Goal: Task Accomplishment & Management: Complete application form

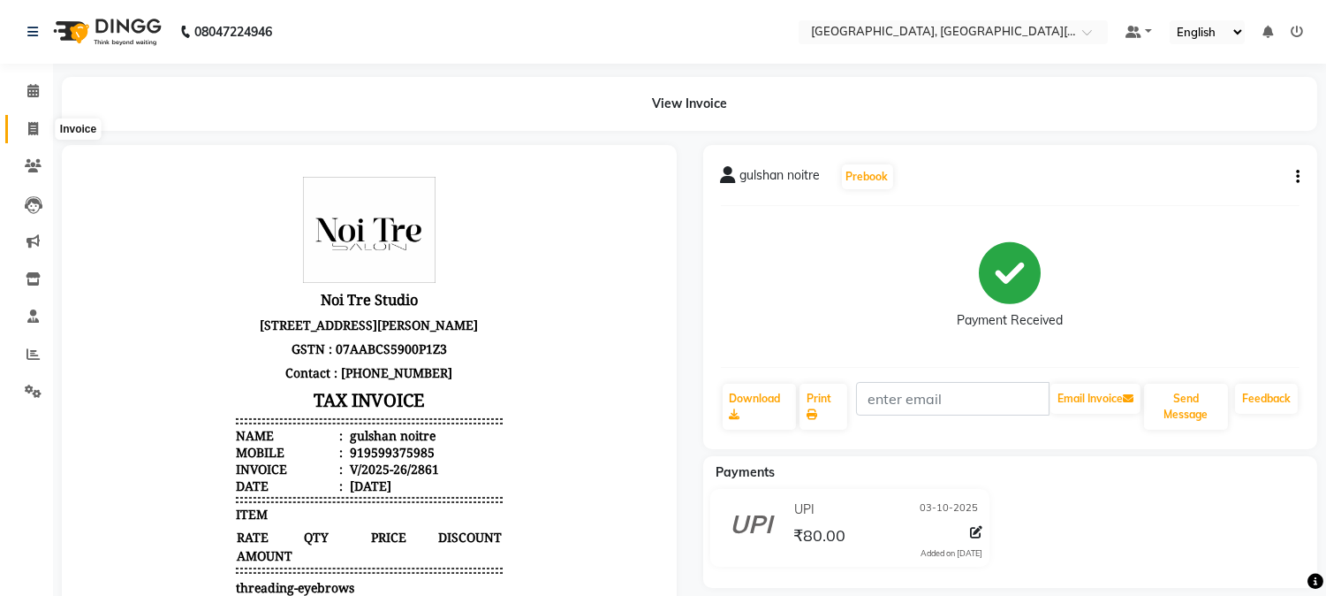
click at [33, 135] on icon at bounding box center [33, 128] width 10 height 13
select select "service"
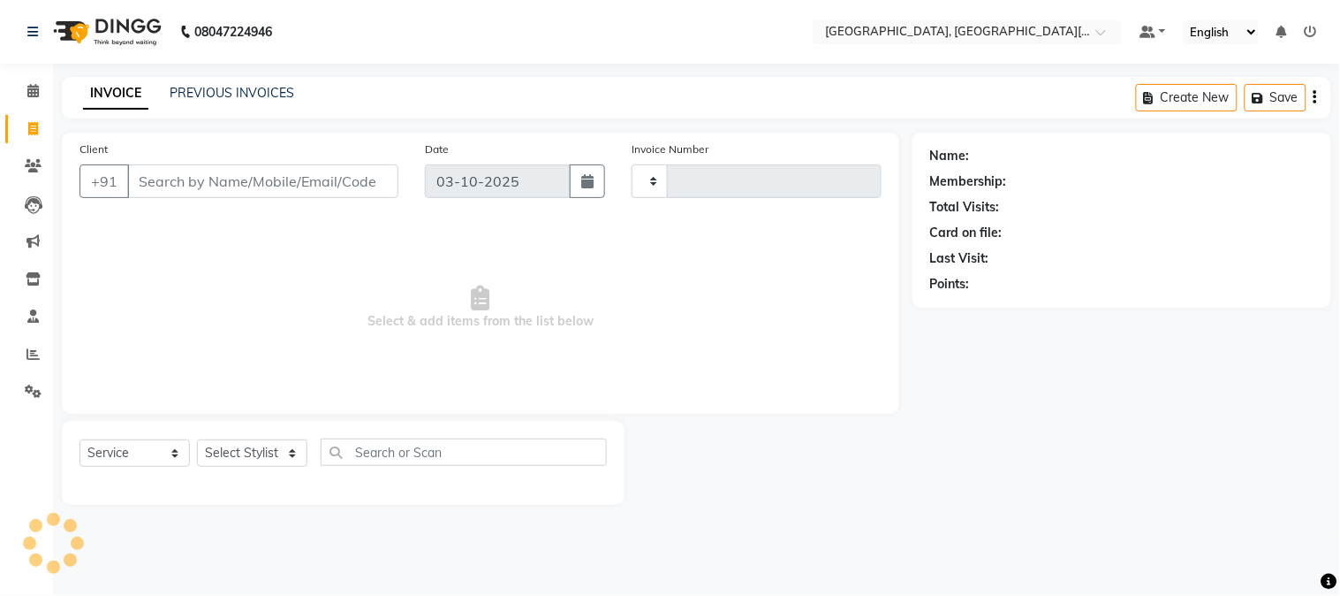
type input "2862"
select select "4884"
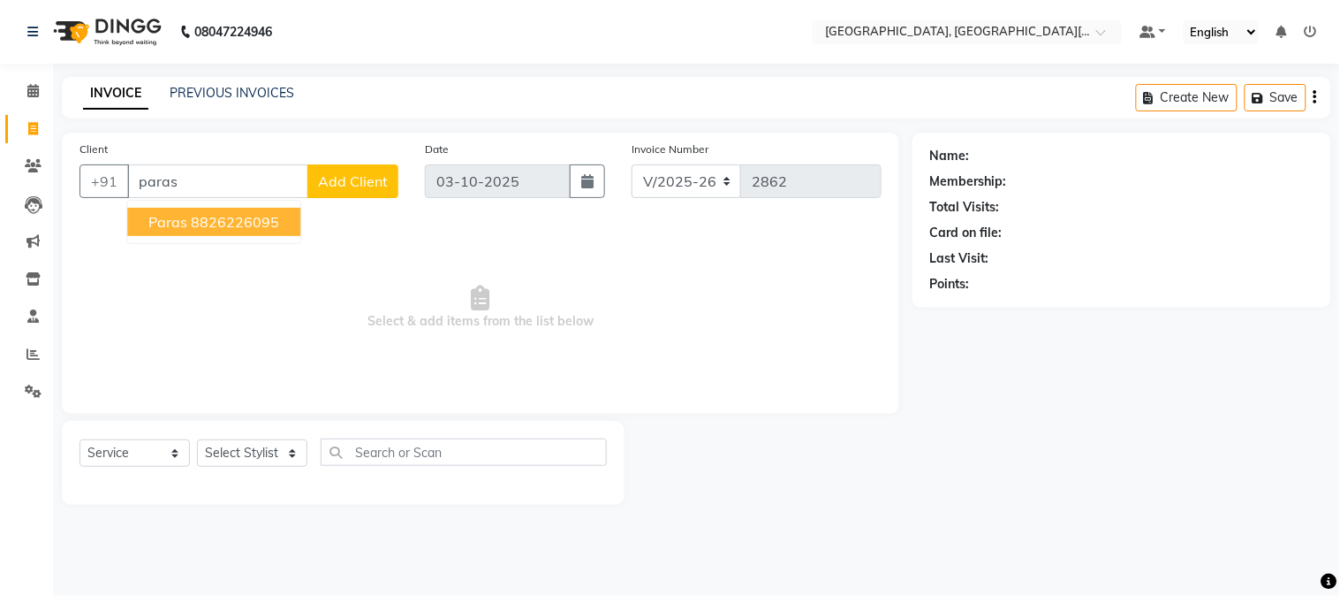
click at [239, 217] on ngb-highlight "8826226095" at bounding box center [235, 222] width 88 height 18
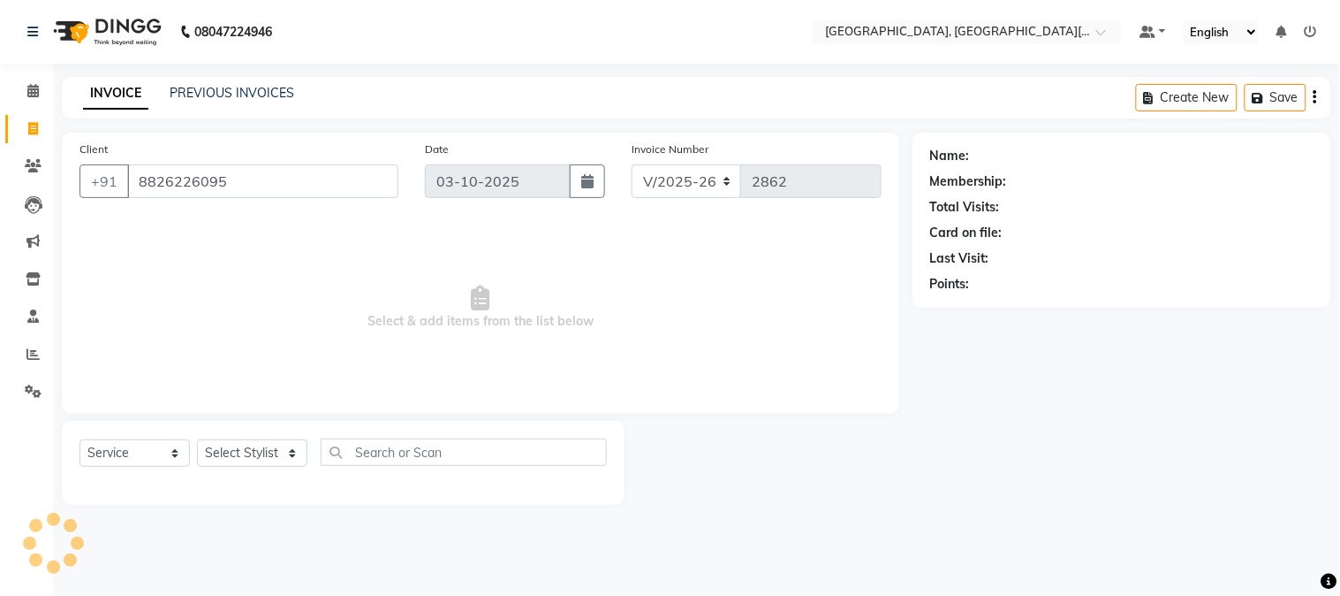
type input "8826226095"
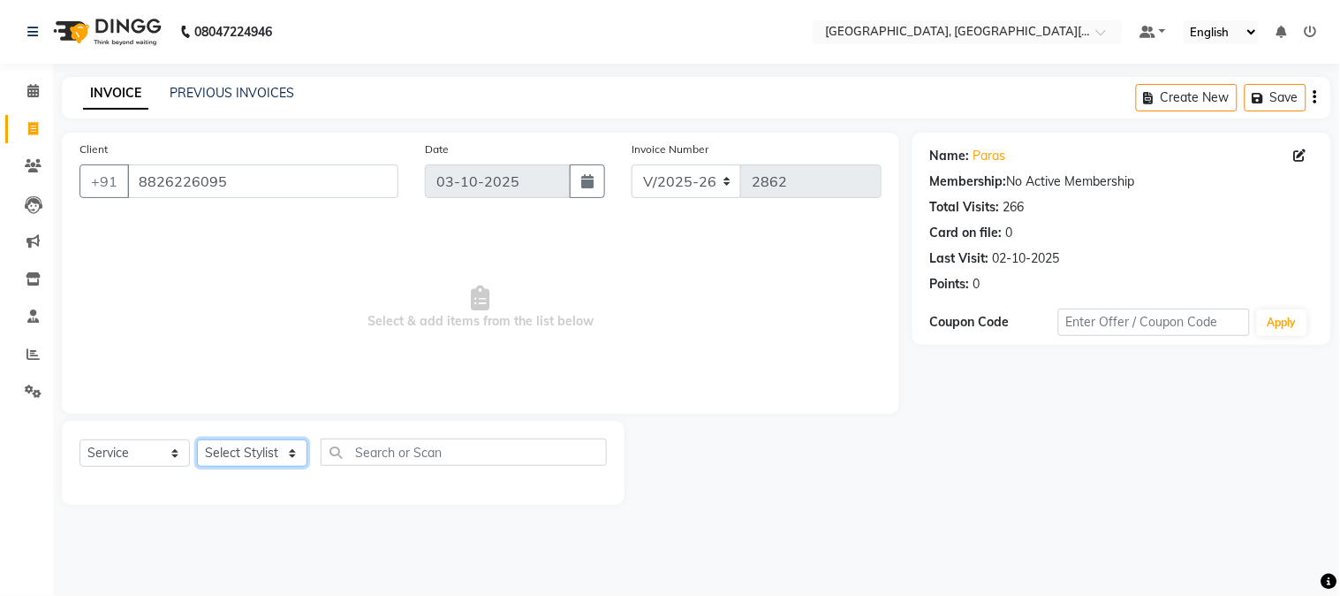
click at [246, 444] on select "Select Stylist [PERSON_NAME] [PERSON_NAME] GAURAV gulshan [PERSON_NAME] Manager…" at bounding box center [252, 452] width 110 height 27
click at [330, 386] on span "Select & add items from the list below" at bounding box center [481, 307] width 802 height 177
click at [277, 452] on select "Select Stylist [PERSON_NAME] [PERSON_NAME] GAURAV gulshan [PERSON_NAME] Manager…" at bounding box center [252, 452] width 110 height 27
select select "91890"
click at [197, 440] on select "Select Stylist [PERSON_NAME] [PERSON_NAME] GAURAV gulshan [PERSON_NAME] Manager…" at bounding box center [252, 452] width 110 height 27
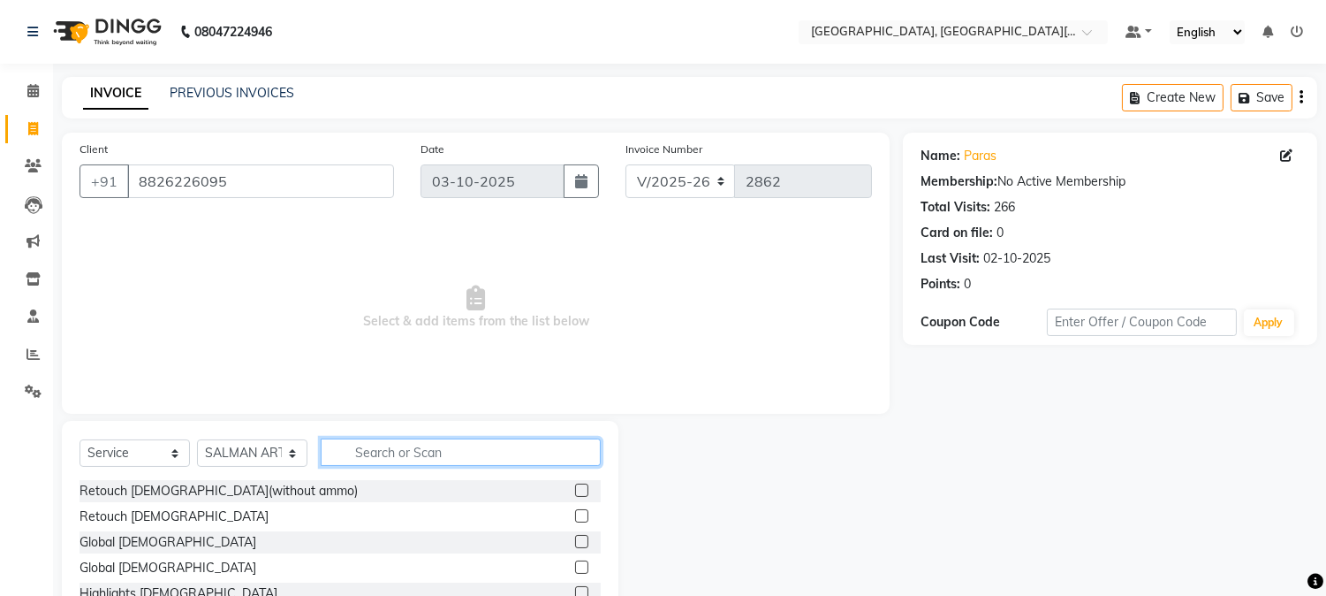
click at [412, 459] on input "text" at bounding box center [461, 451] width 280 height 27
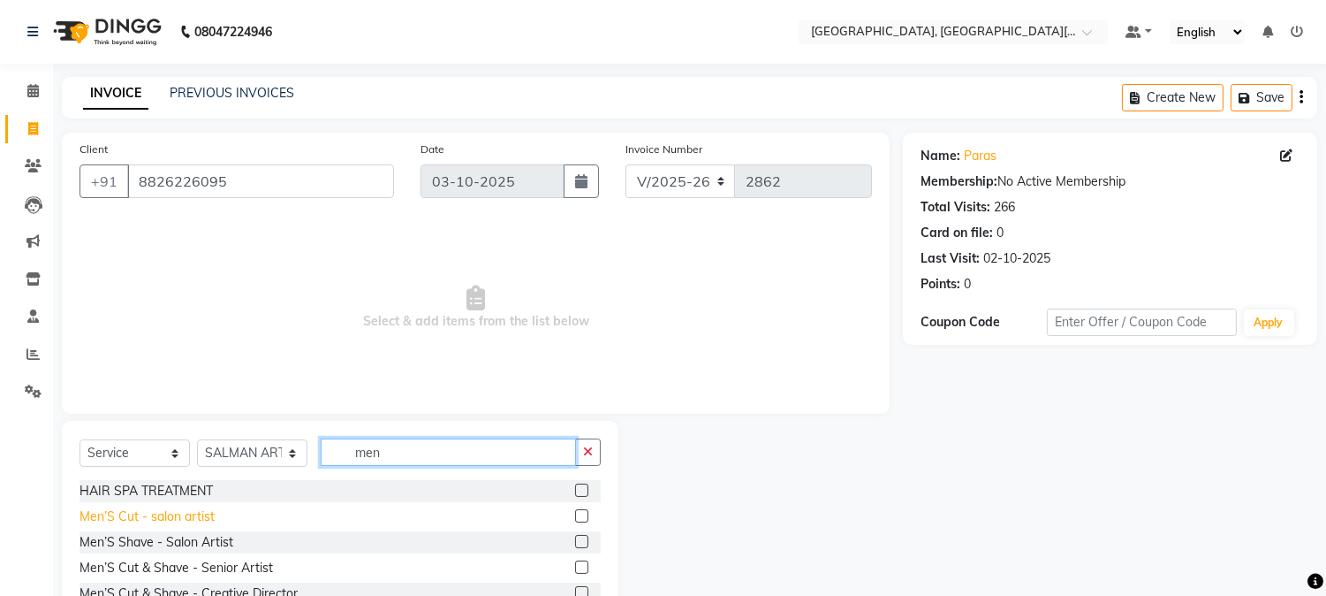
type input "men"
click at [157, 507] on div "Men’S Cut - salon artist" at bounding box center [147, 516] width 135 height 19
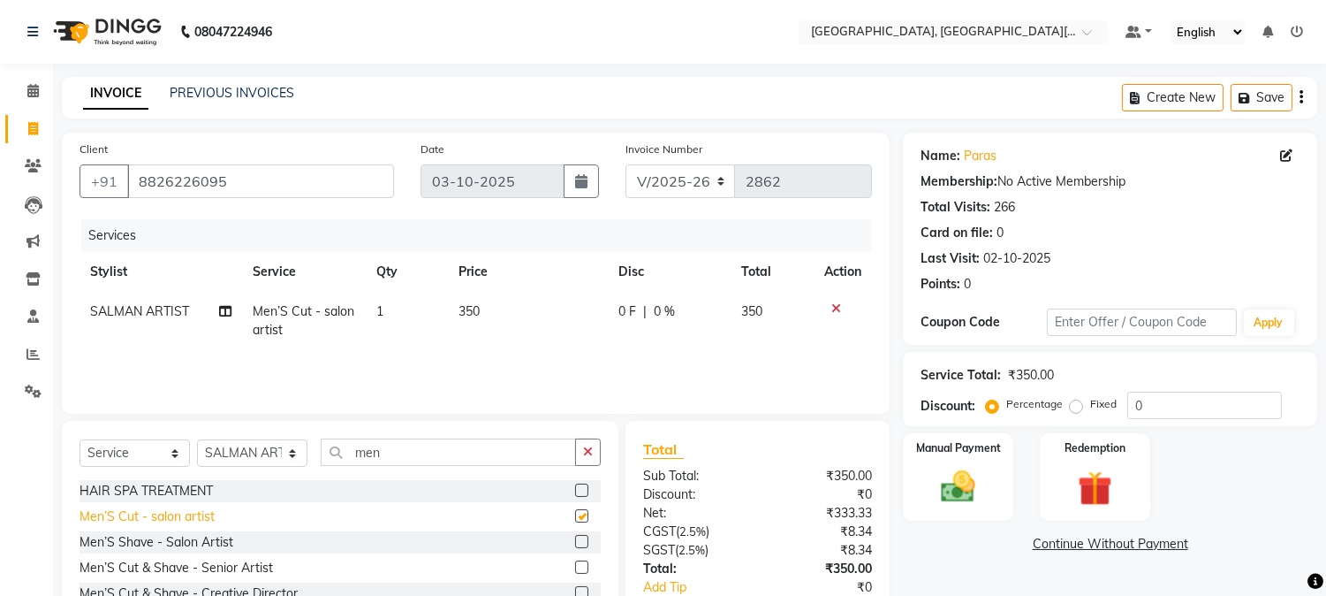
checkbox input "false"
click at [563, 323] on td "350" at bounding box center [528, 321] width 160 height 58
select select "91890"
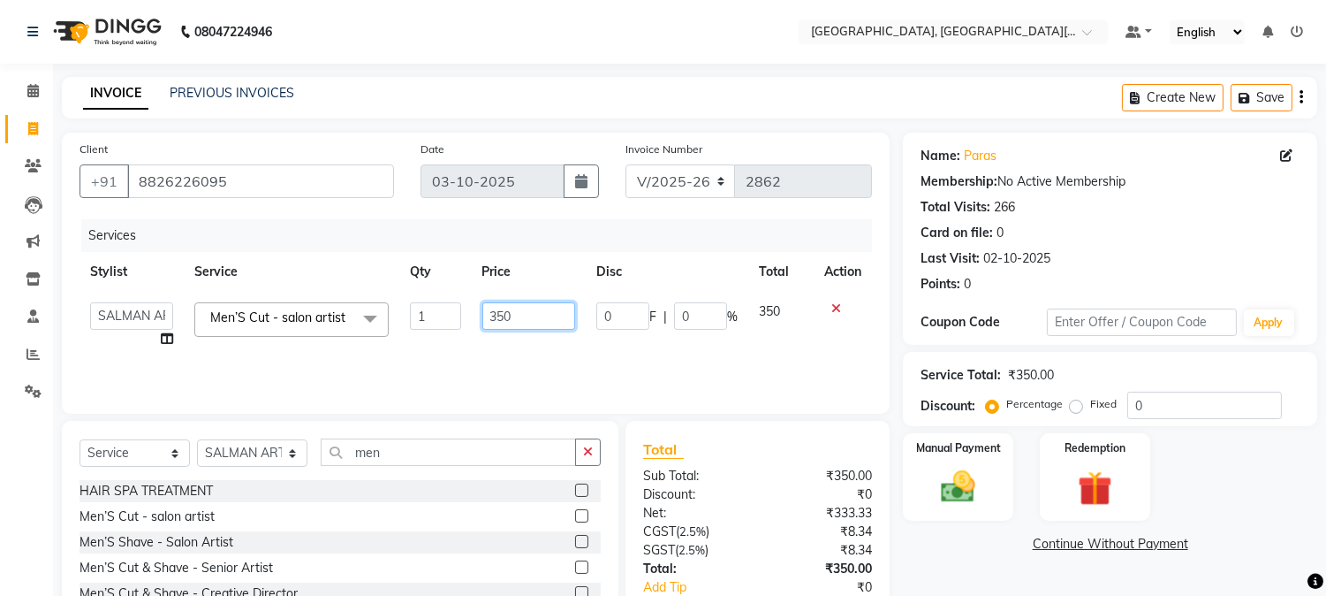
click at [563, 323] on input "350" at bounding box center [528, 315] width 93 height 27
type input "200"
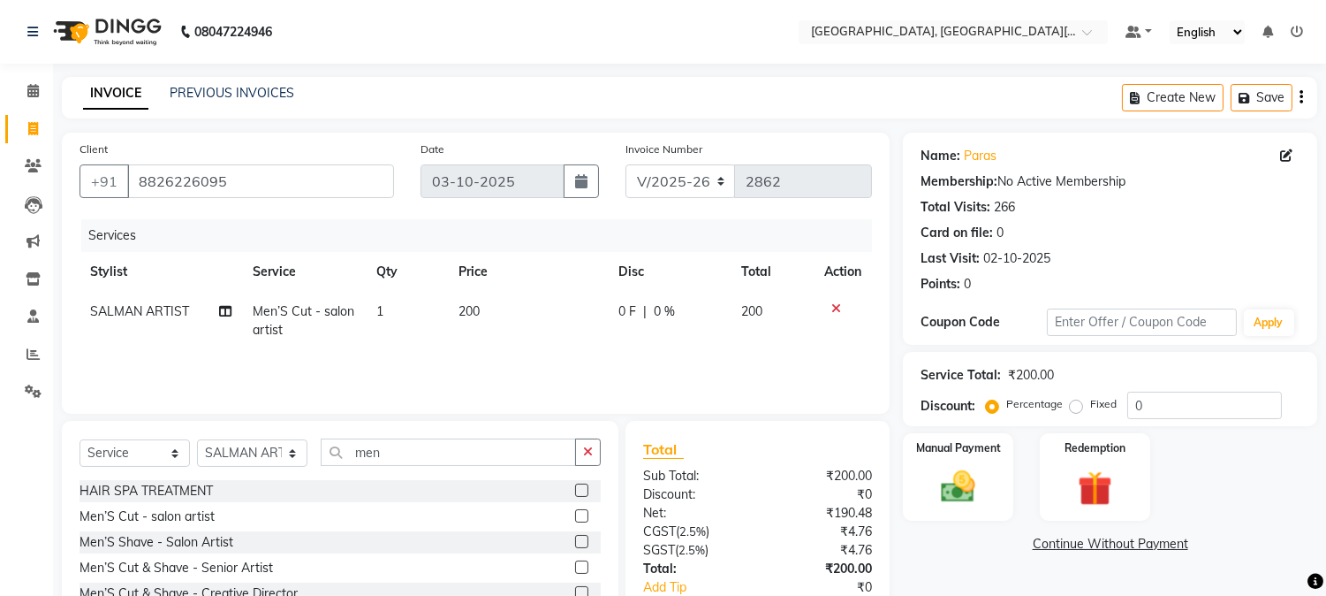
click at [558, 346] on td "200" at bounding box center [528, 321] width 160 height 58
select select "91890"
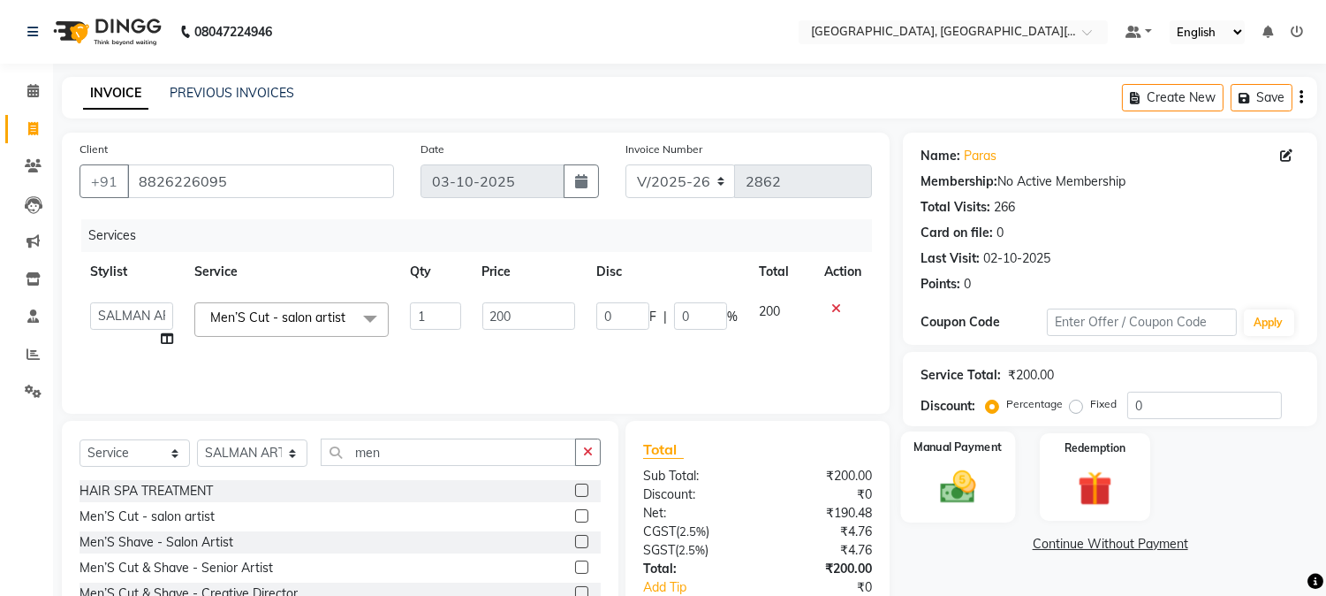
click at [939, 454] on label "Manual Payment" at bounding box center [959, 446] width 88 height 17
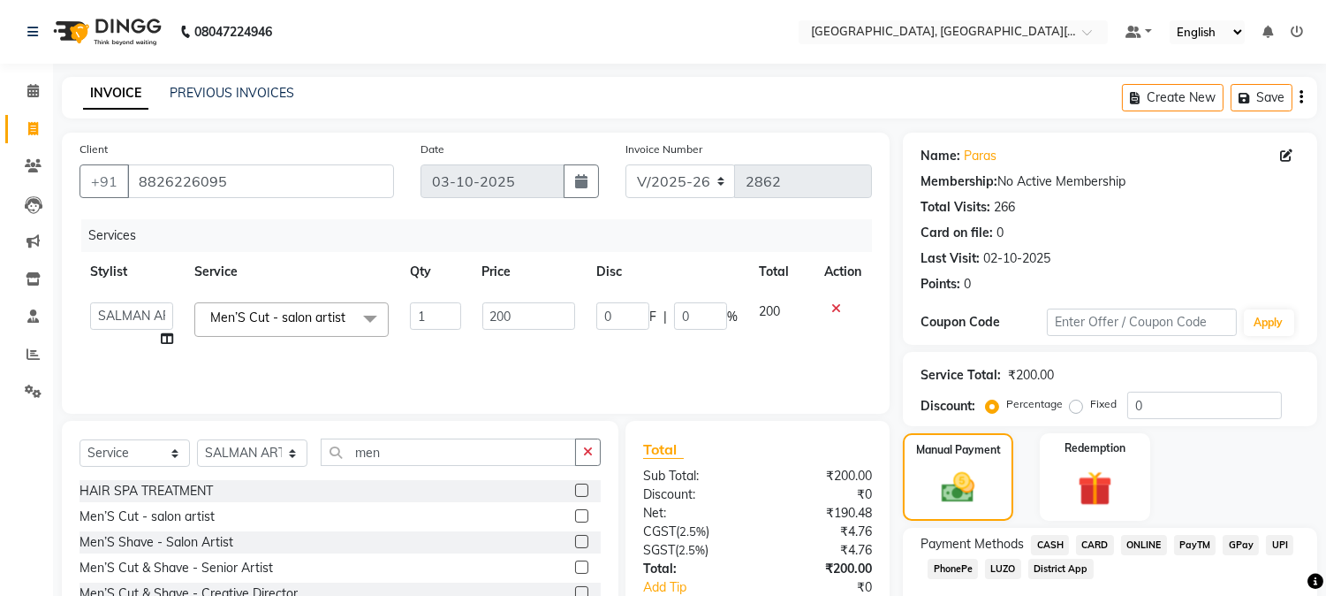
click at [1053, 540] on span "CASH" at bounding box center [1050, 545] width 38 height 20
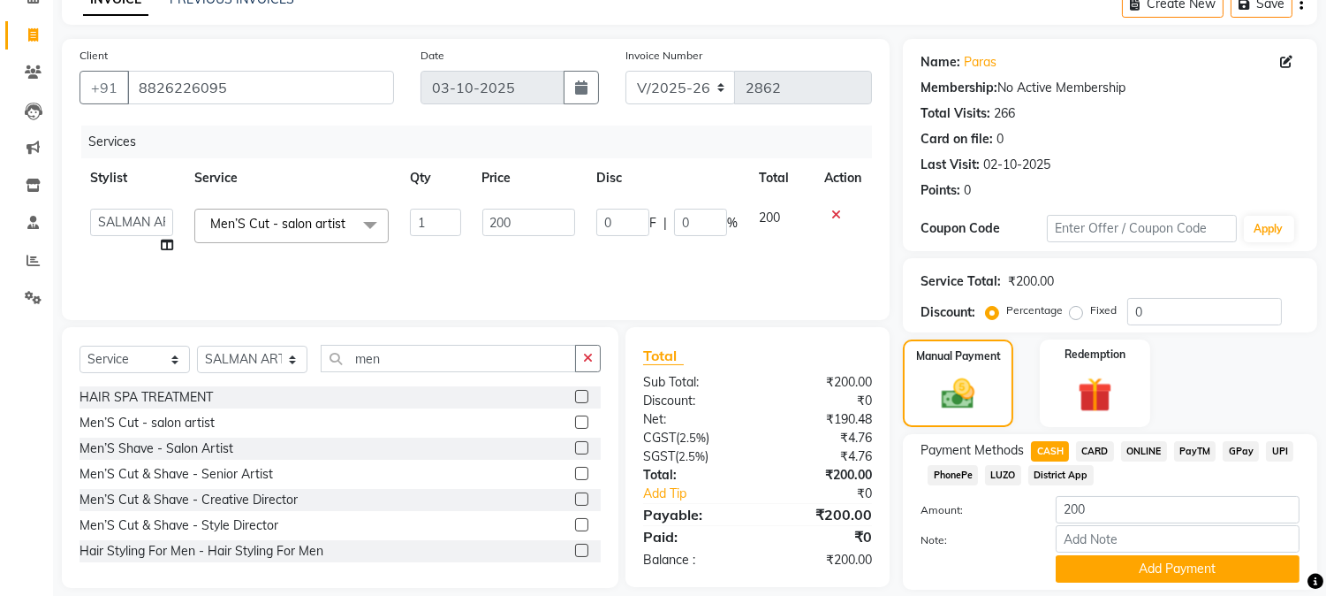
scroll to position [150, 0]
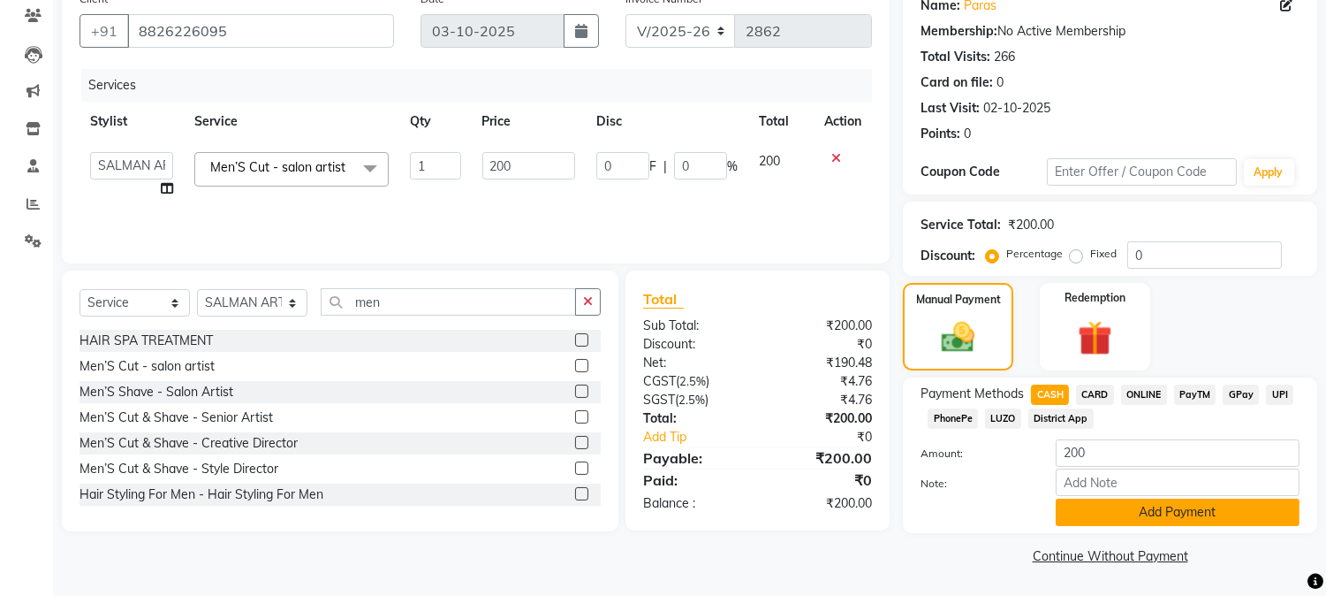
click at [1222, 507] on button "Add Payment" at bounding box center [1178, 511] width 244 height 27
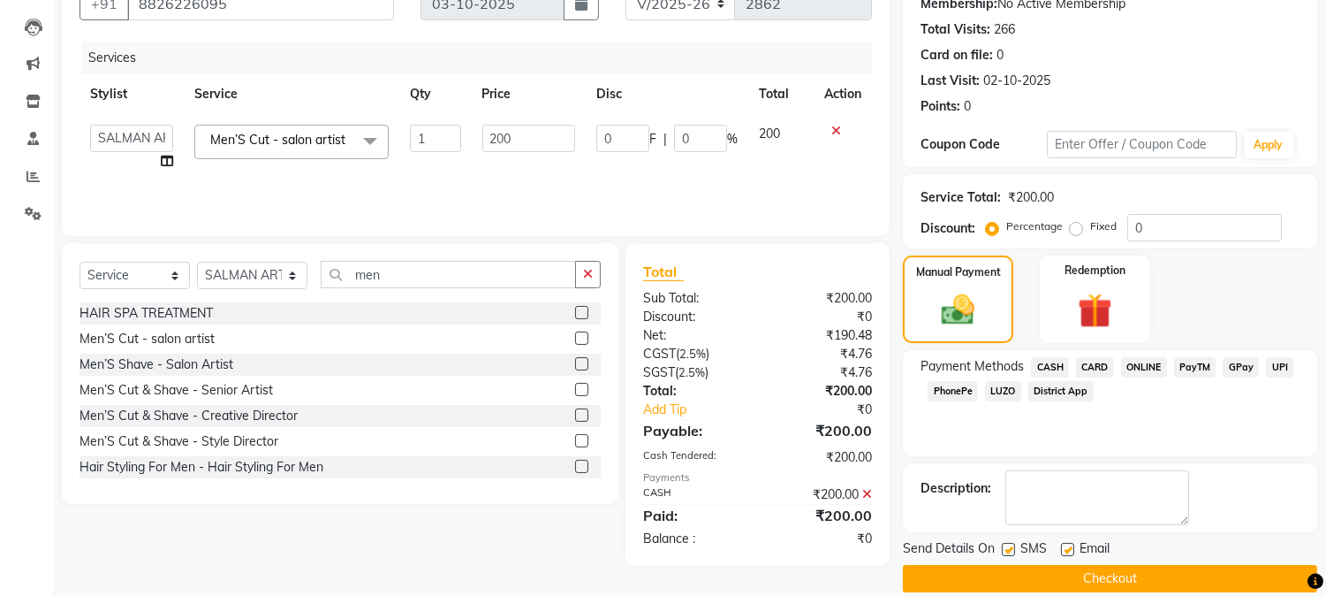
scroll to position [199, 0]
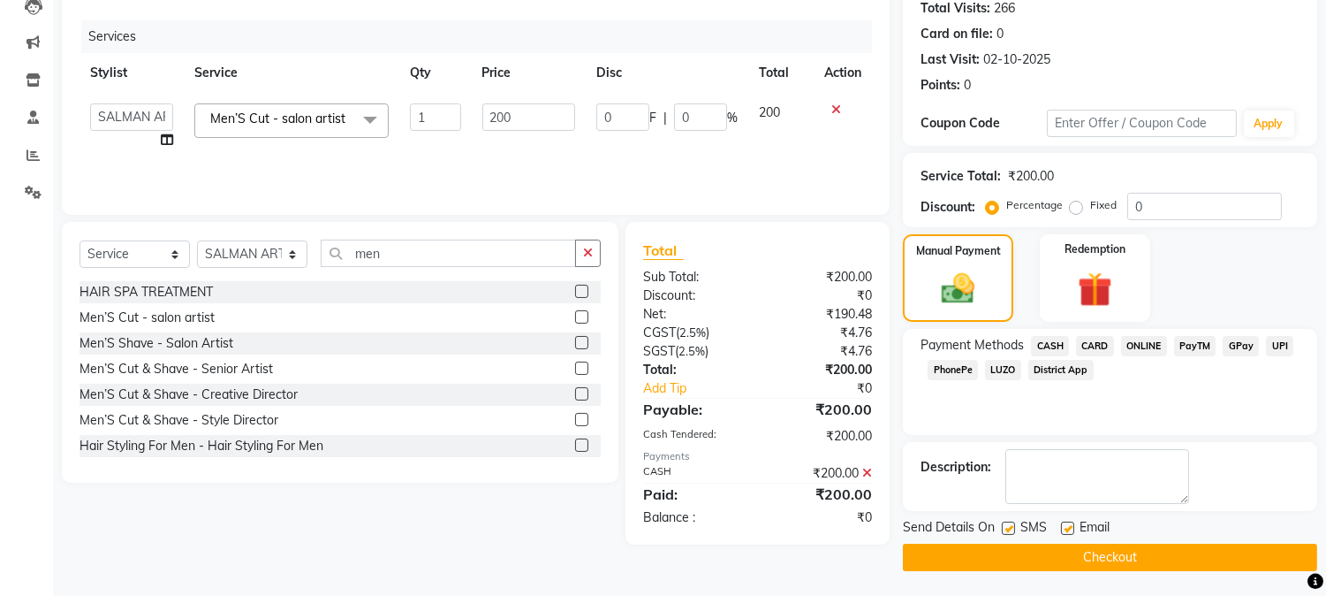
click at [1244, 551] on button "Checkout" at bounding box center [1110, 556] width 414 height 27
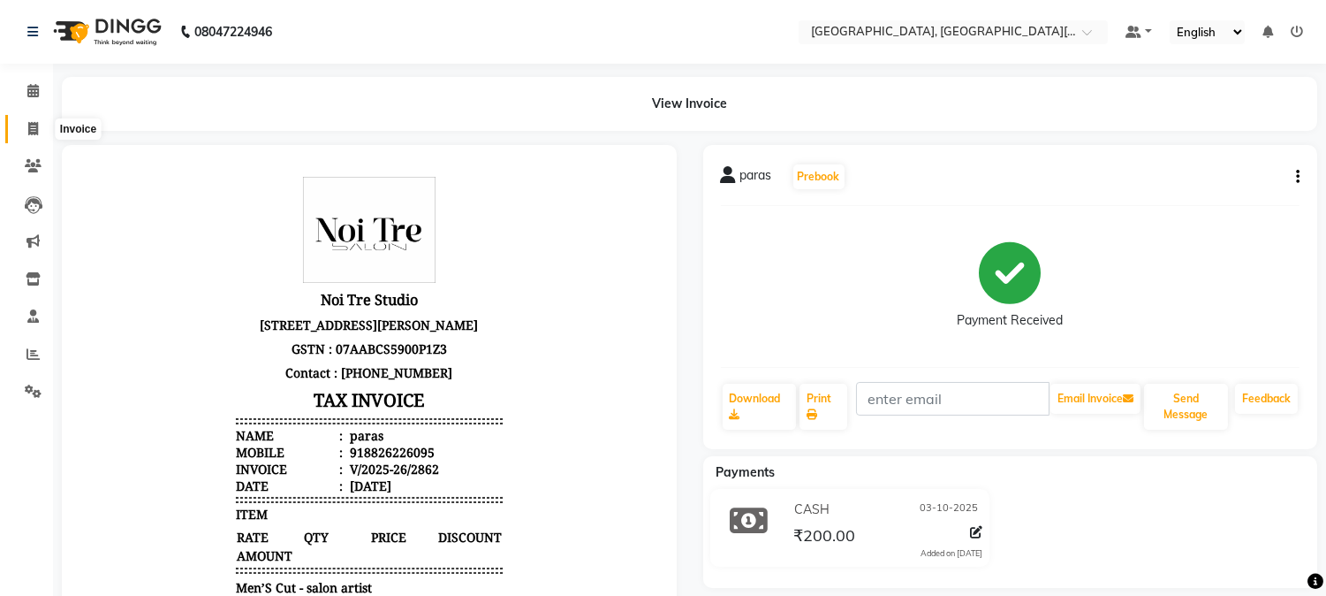
click at [23, 135] on span at bounding box center [33, 129] width 31 height 20
select select "service"
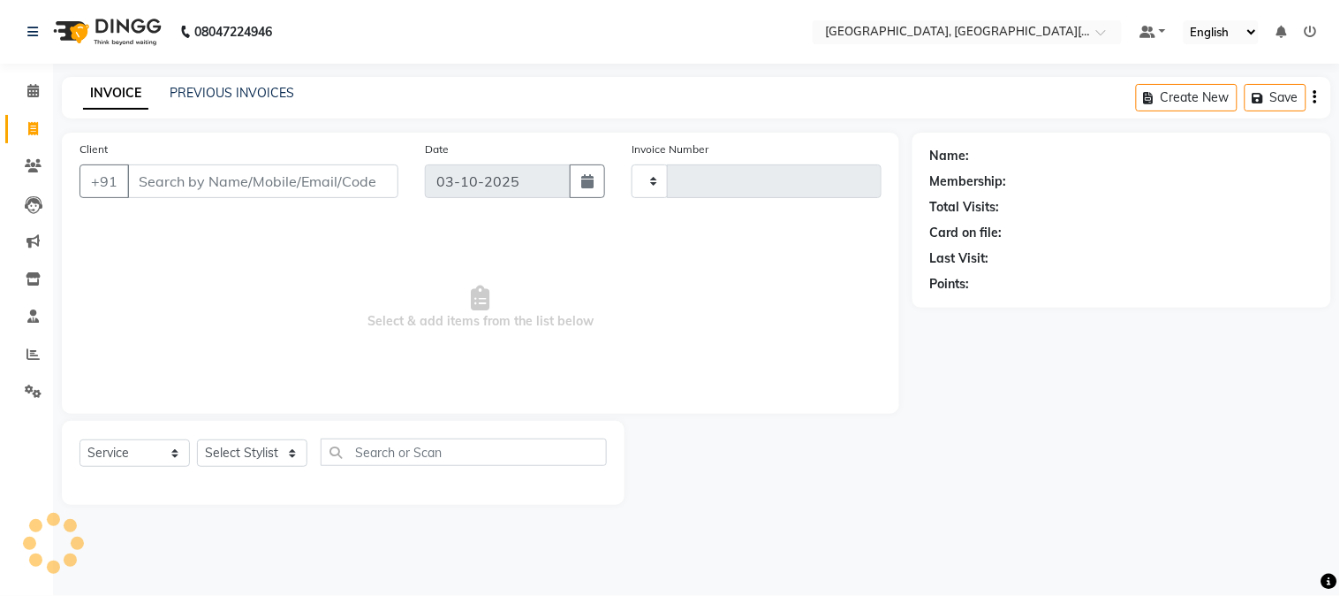
type input "2863"
select select "4884"
click at [290, 446] on select "Select Stylist [PERSON_NAME] [PERSON_NAME] GAURAV gulshan [PERSON_NAME] Manager…" at bounding box center [252, 452] width 110 height 27
click at [242, 444] on select "Select Stylist [PERSON_NAME] [PERSON_NAME] GAURAV gulshan [PERSON_NAME] Manager…" at bounding box center [252, 452] width 110 height 27
drag, startPoint x: 242, startPoint y: 444, endPoint x: 232, endPoint y: 443, distance: 9.8
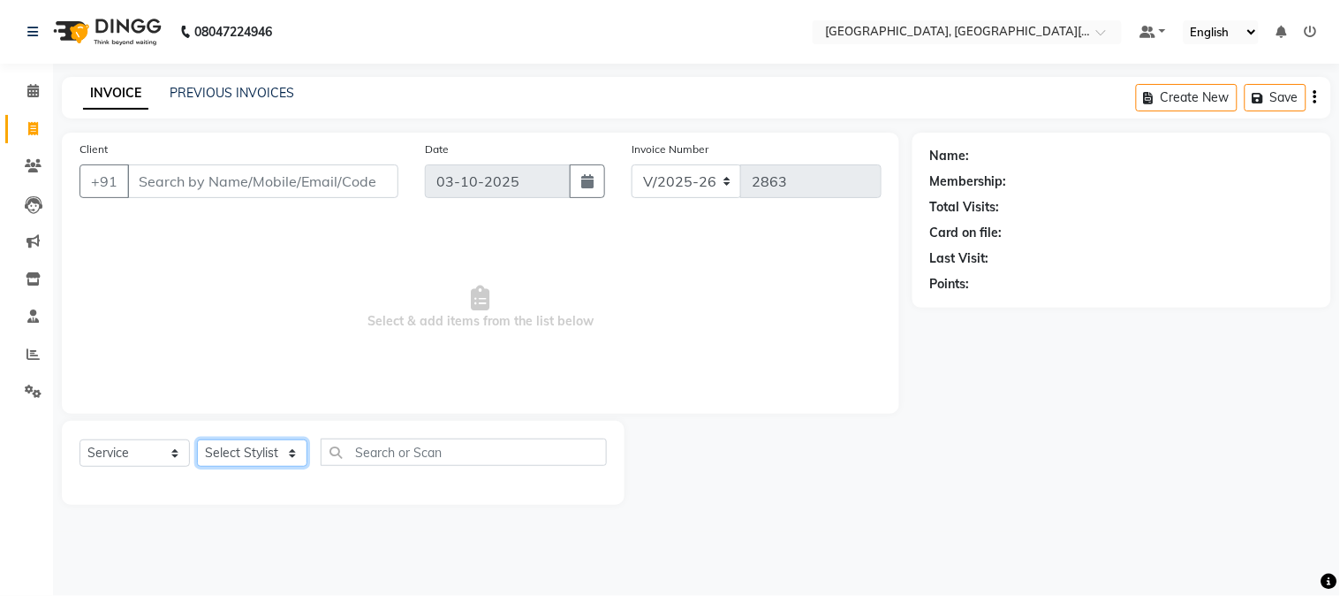
click at [232, 443] on select "Select Stylist [PERSON_NAME] [PERSON_NAME] GAURAV gulshan [PERSON_NAME] Manager…" at bounding box center [252, 452] width 110 height 27
select select "36851"
click at [197, 440] on select "Select Stylist [PERSON_NAME] [PERSON_NAME] GAURAV gulshan [PERSON_NAME] Manager…" at bounding box center [252, 452] width 110 height 27
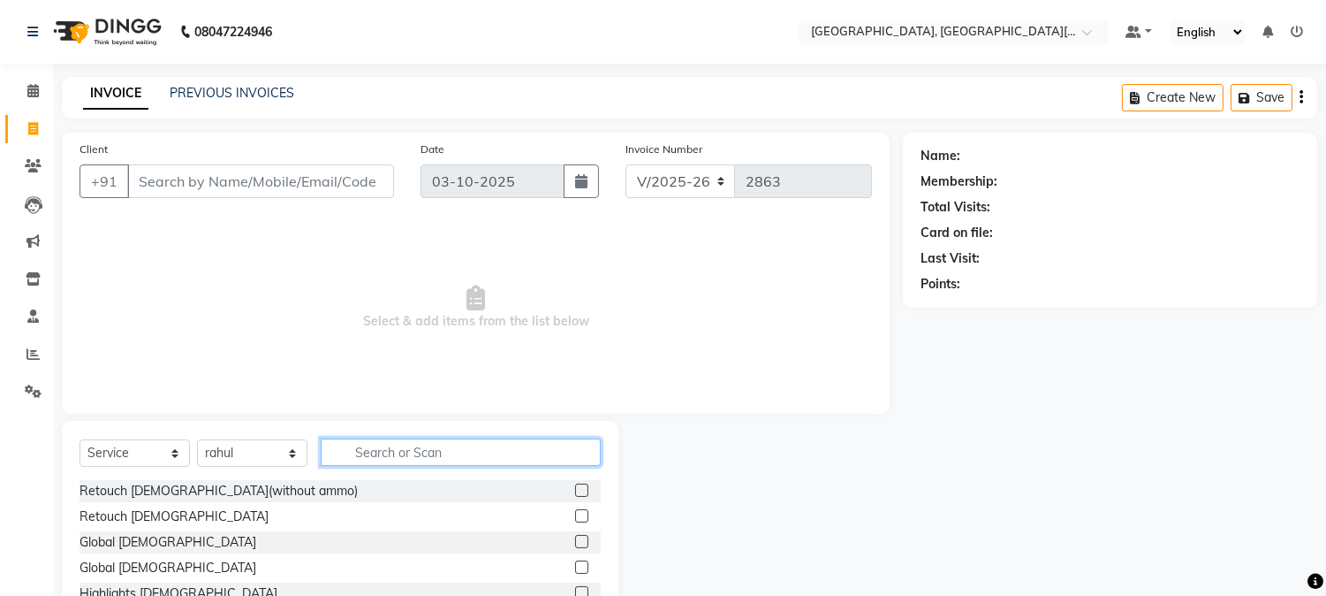
click at [376, 464] on input "text" at bounding box center [461, 451] width 280 height 27
type input "m"
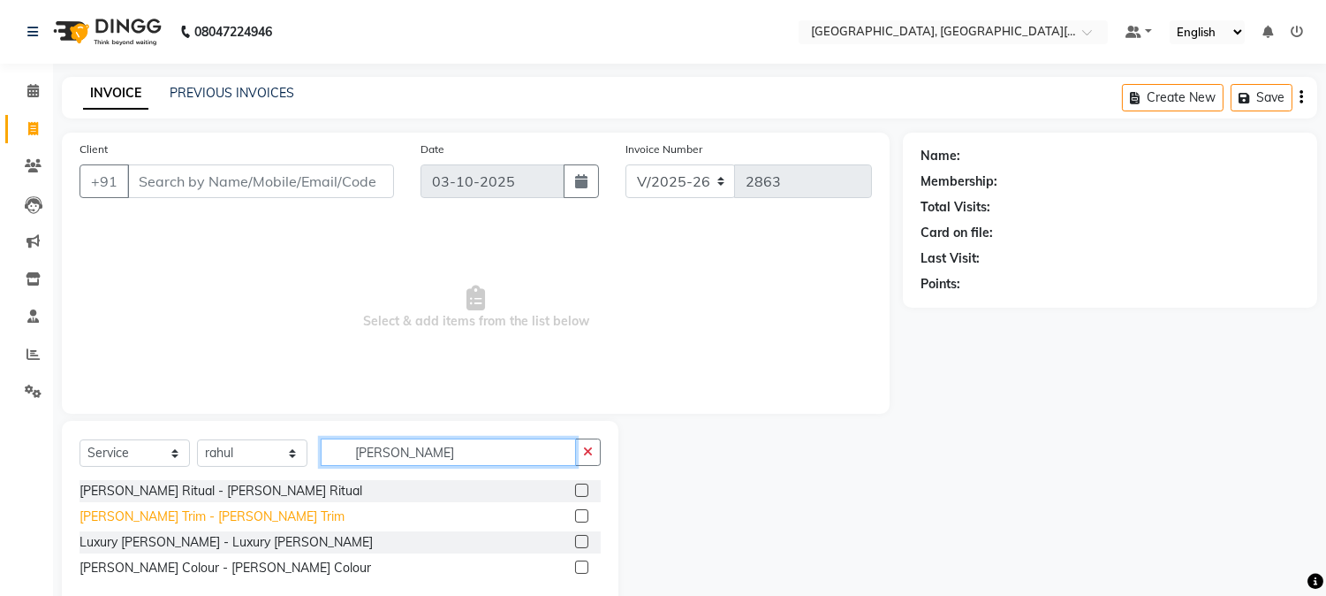
type input "[PERSON_NAME]"
click at [156, 518] on div "[PERSON_NAME] Trim - [PERSON_NAME] Trim" at bounding box center [212, 516] width 265 height 19
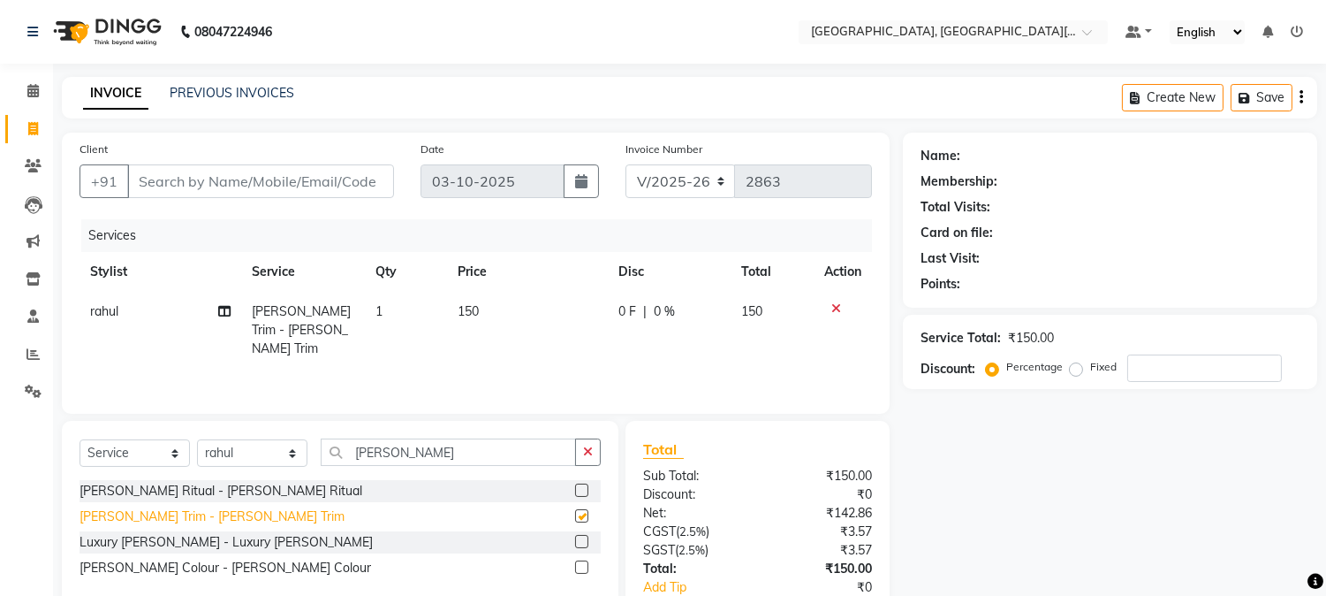
checkbox input "false"
click at [588, 453] on icon "button" at bounding box center [588, 451] width 10 height 12
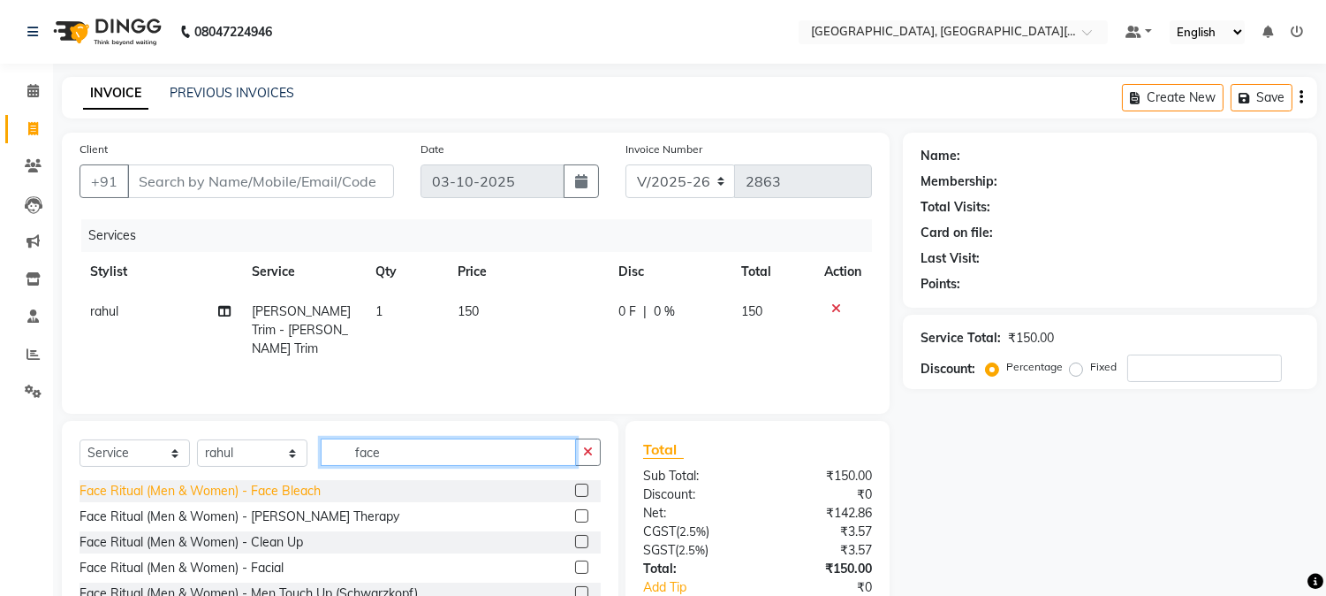
type input "face"
click at [280, 484] on div "Face Ritual (Men & Women) - Face Bleach" at bounding box center [200, 491] width 241 height 19
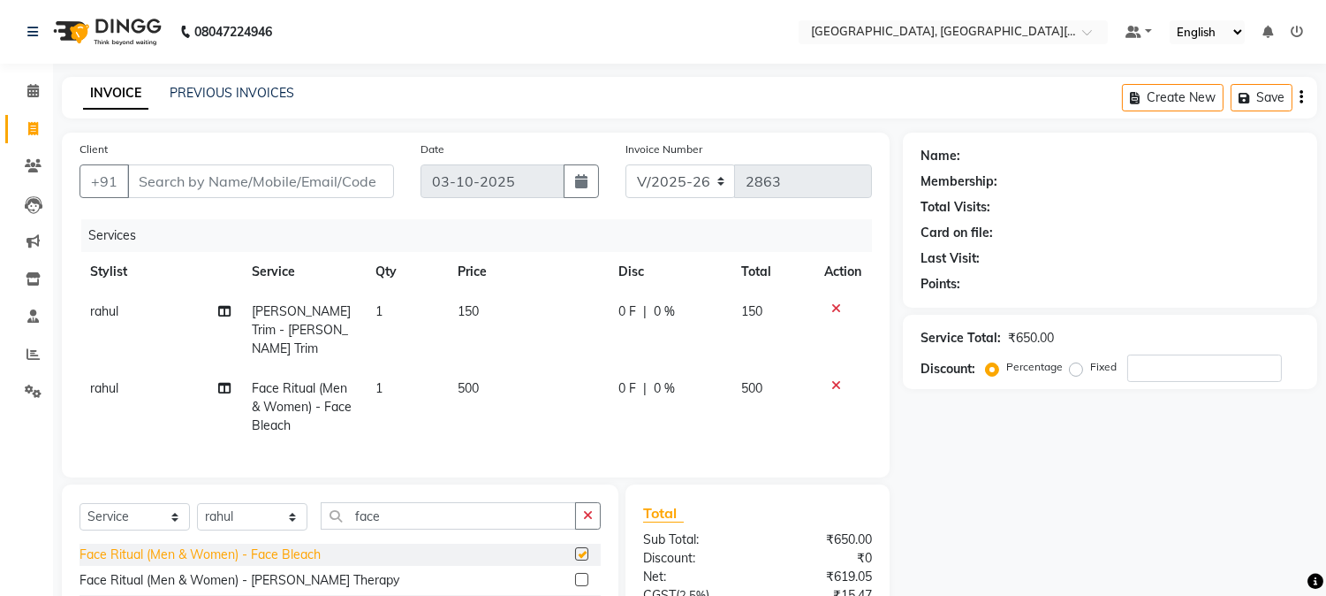
checkbox input "false"
click at [521, 376] on td "500" at bounding box center [527, 406] width 161 height 77
select select "36851"
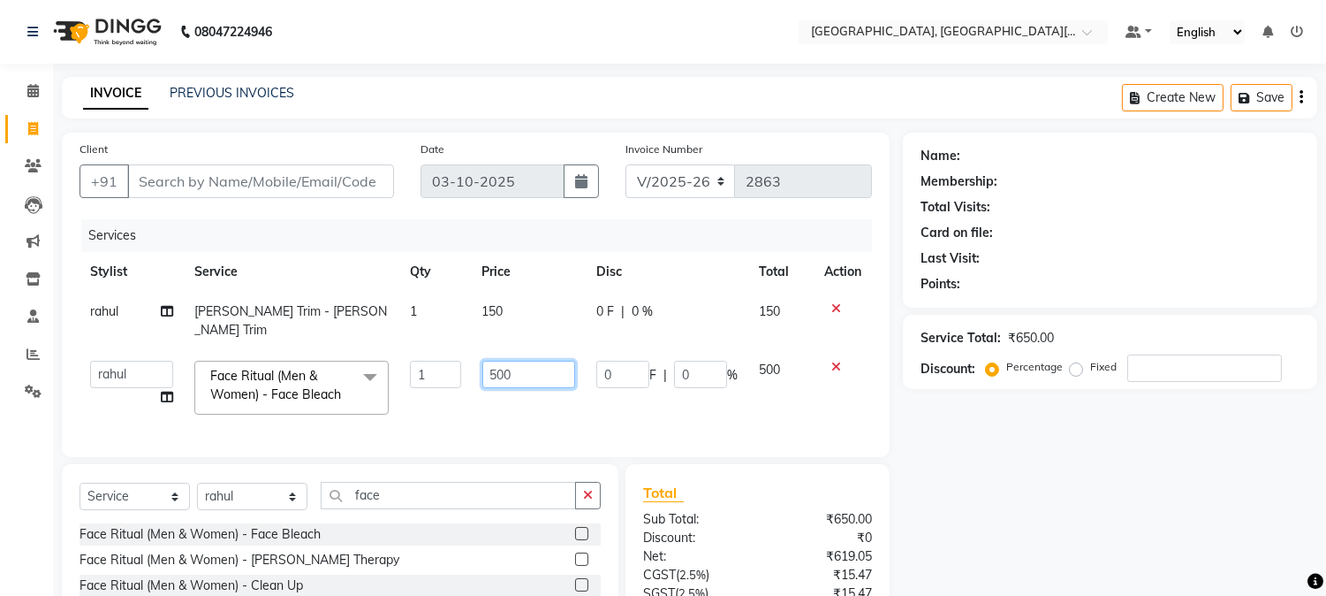
click at [530, 361] on input "500" at bounding box center [528, 374] width 93 height 27
type input "5"
type input "600"
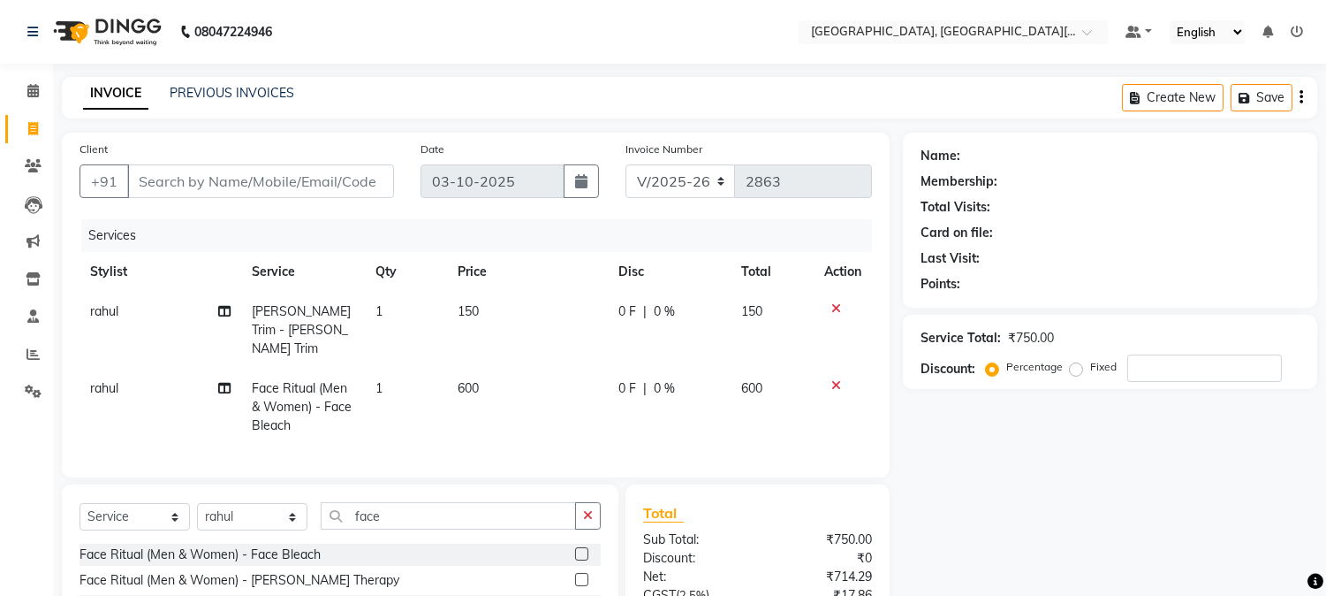
click at [552, 401] on td "600" at bounding box center [527, 406] width 161 height 77
select select "36851"
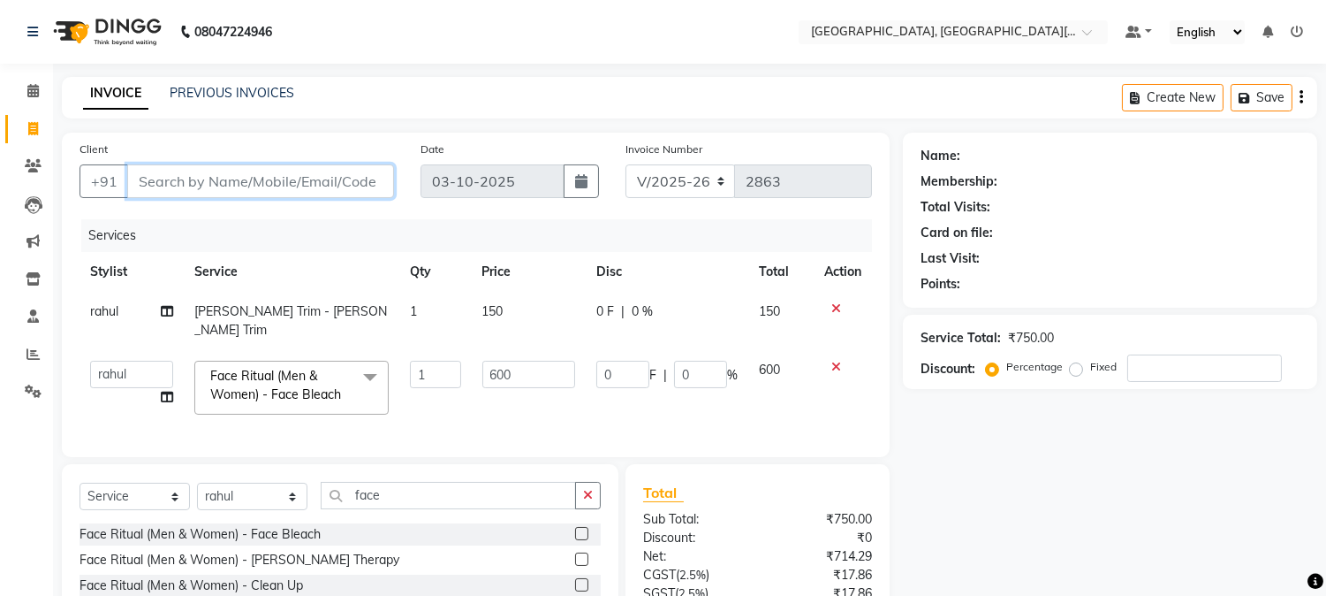
click at [277, 181] on input "Client" at bounding box center [260, 181] width 267 height 34
type input "9"
type input "0"
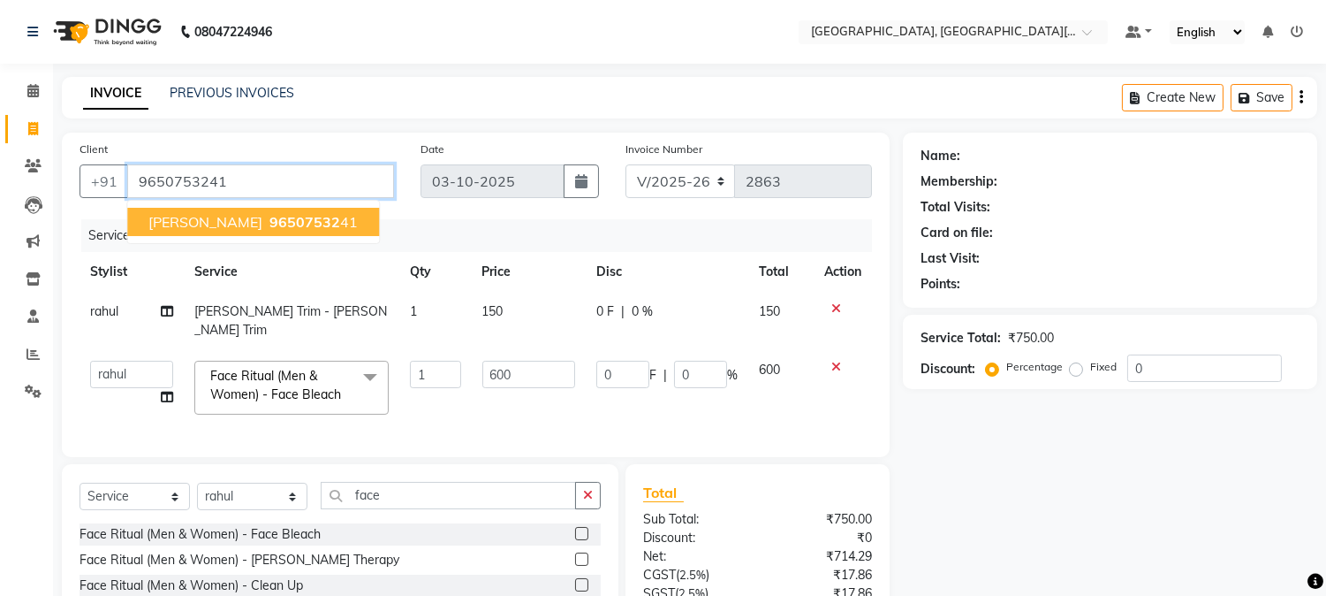
type input "9650753241"
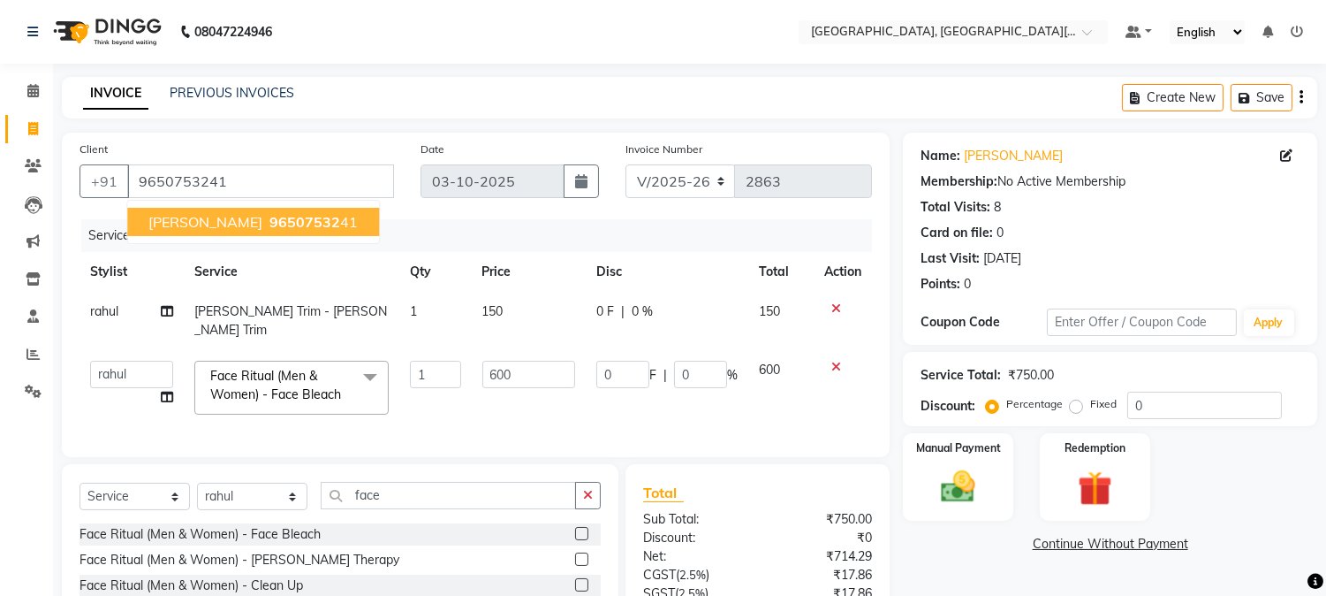
click at [179, 216] on span "[PERSON_NAME]" at bounding box center [205, 222] width 114 height 18
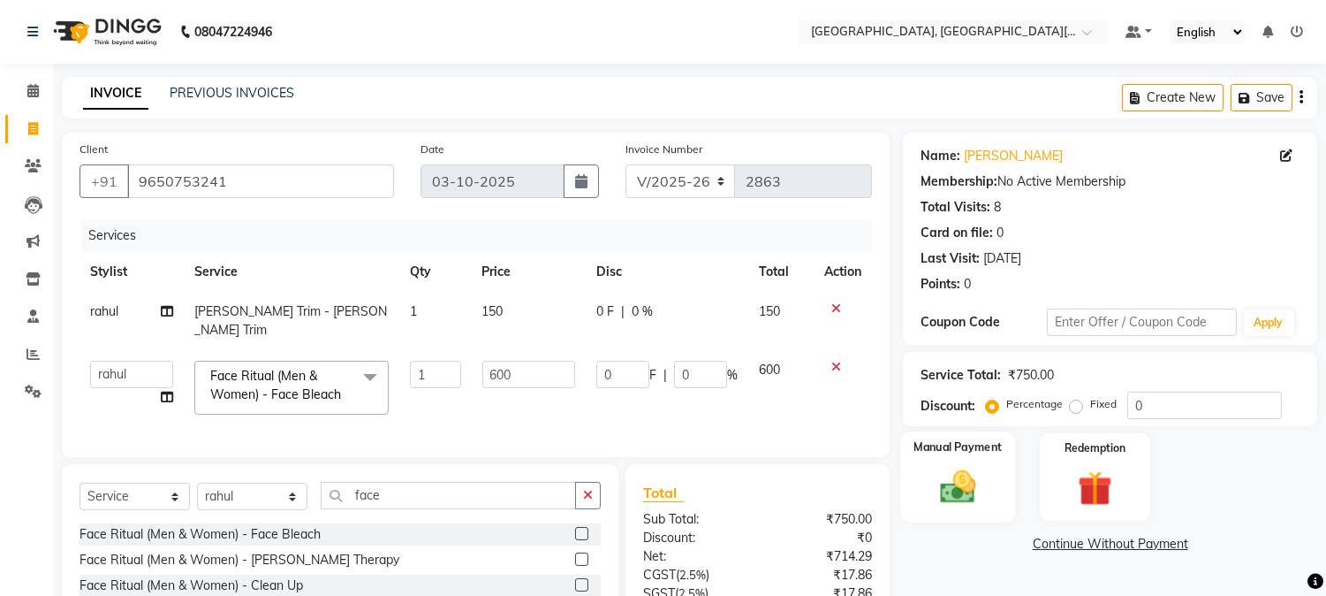
click at [974, 463] on div "Manual Payment" at bounding box center [958, 476] width 115 height 90
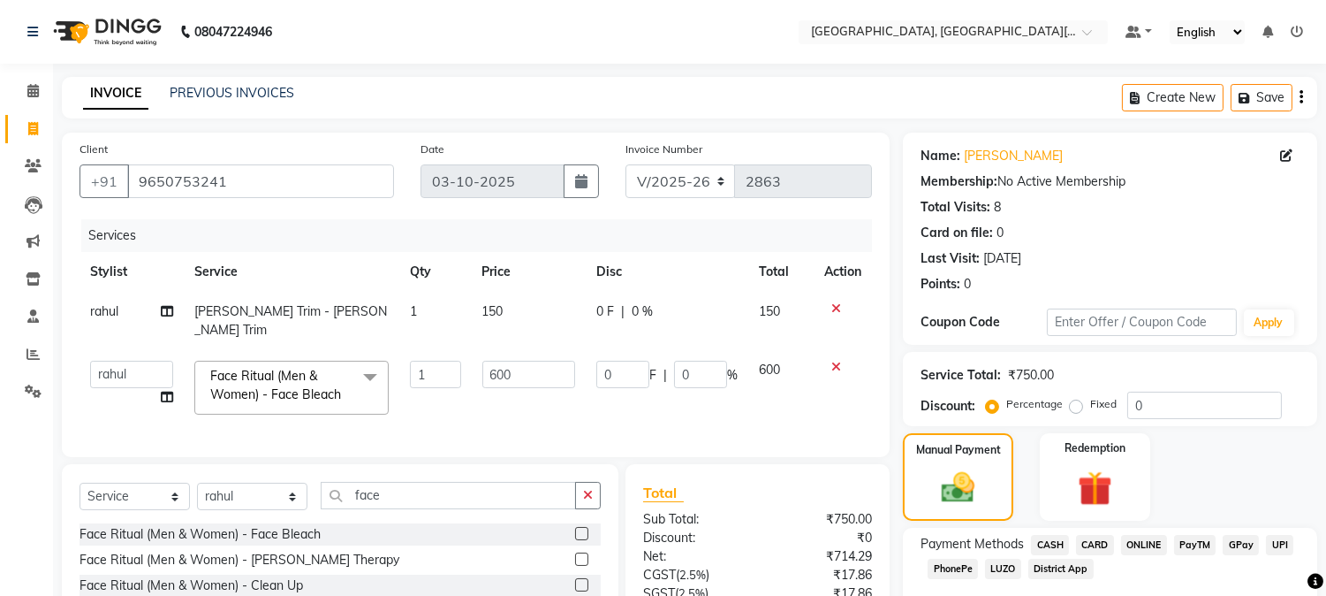
click at [1274, 544] on span "UPI" at bounding box center [1279, 545] width 27 height 20
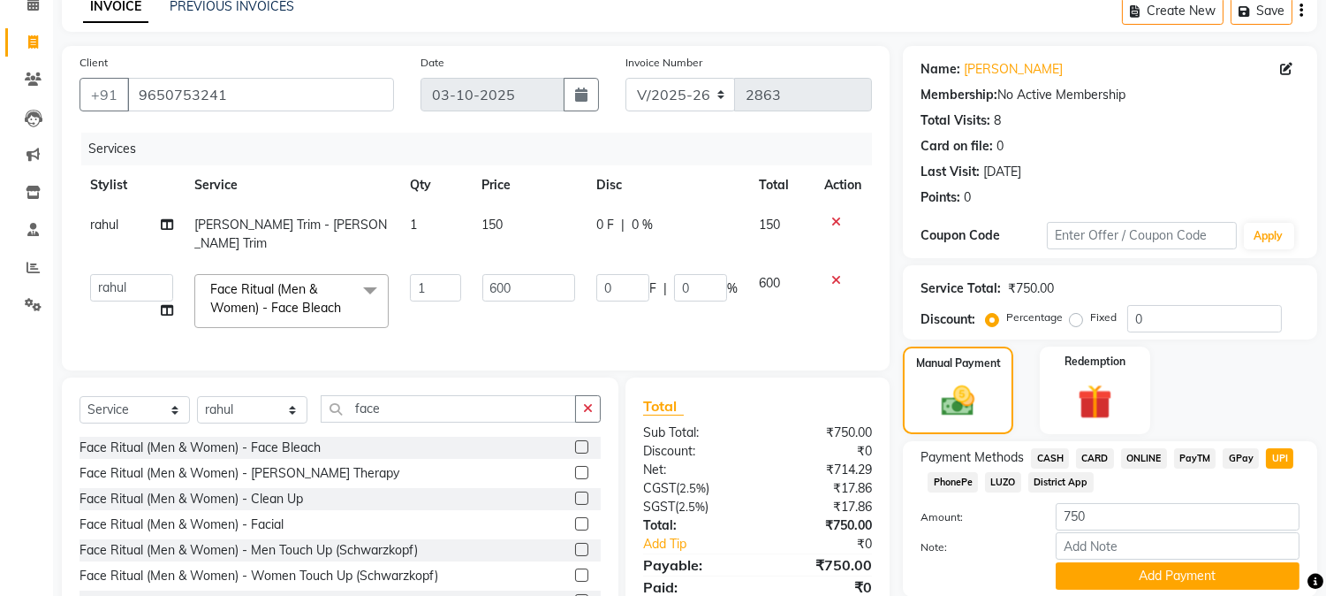
scroll to position [151, 0]
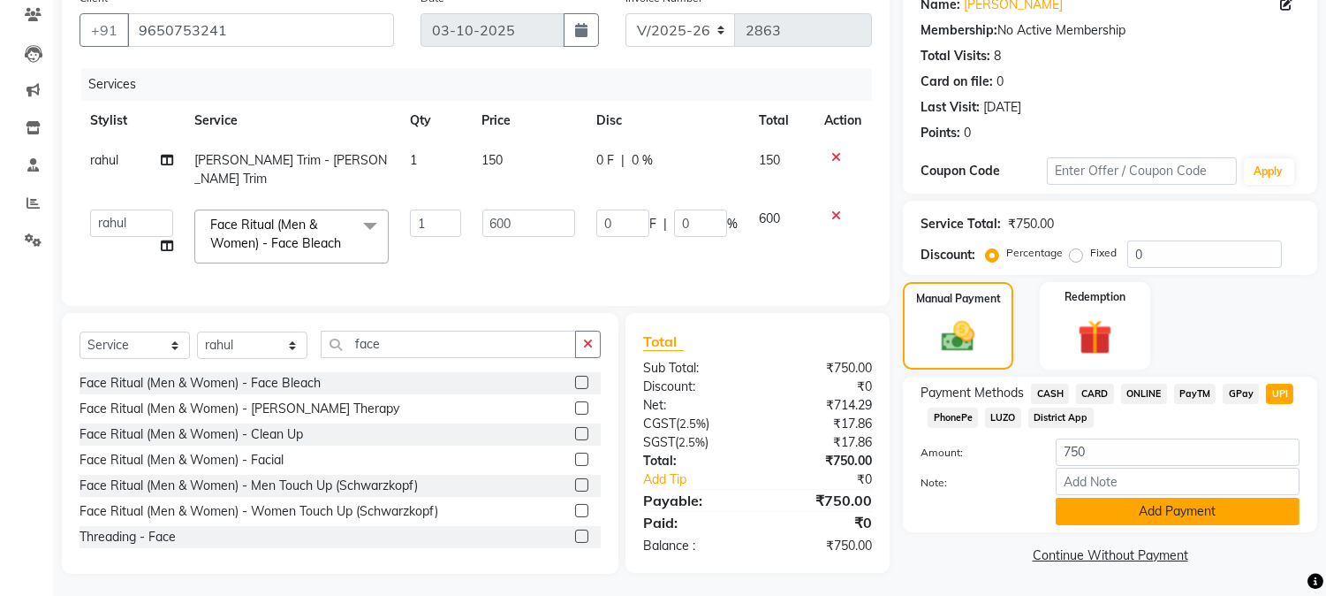
click at [1209, 518] on button "Add Payment" at bounding box center [1178, 510] width 244 height 27
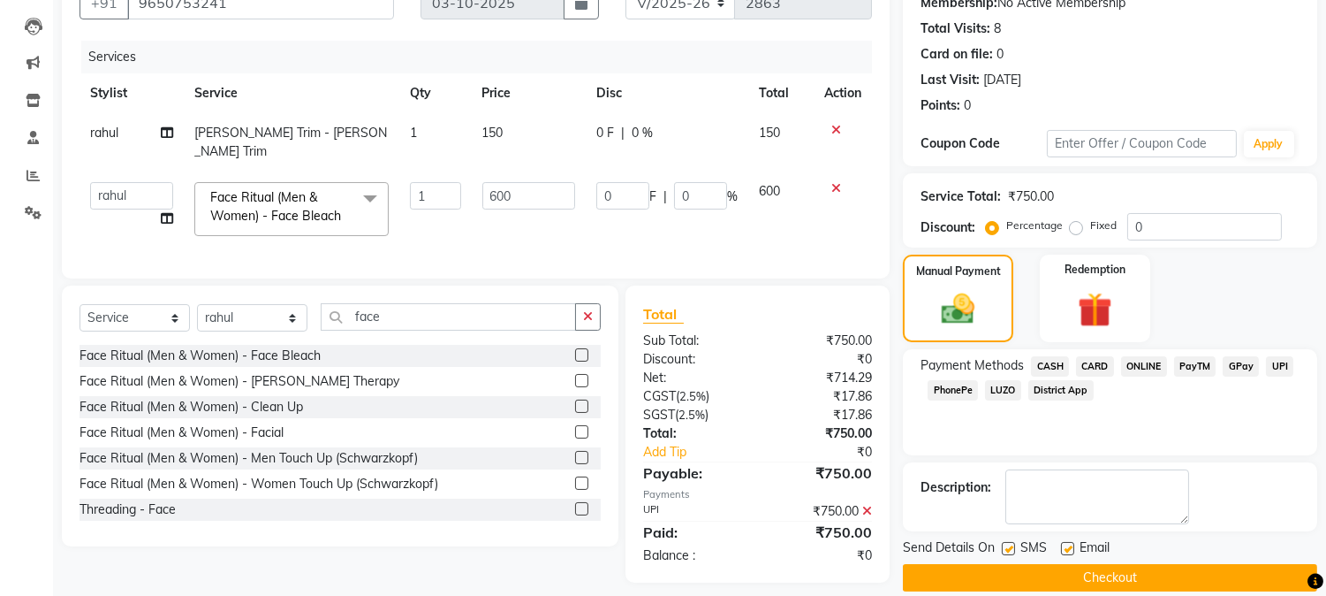
scroll to position [199, 0]
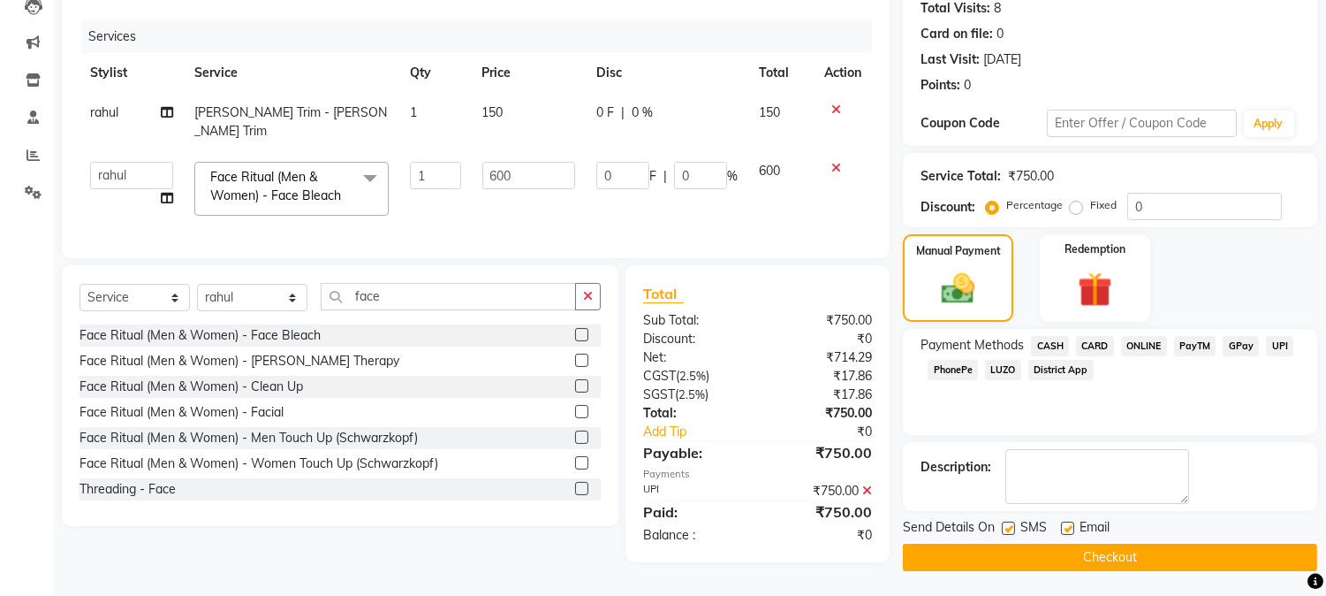
click at [1071, 569] on button "Checkout" at bounding box center [1110, 556] width 414 height 27
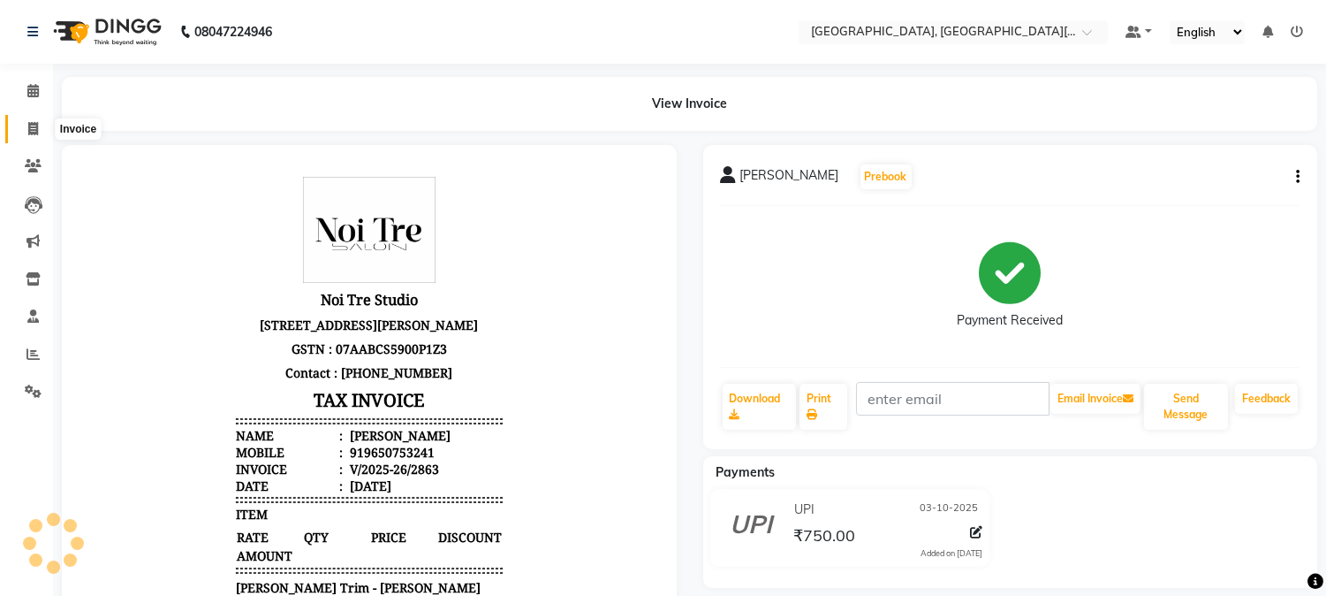
click at [22, 121] on span at bounding box center [33, 129] width 31 height 20
select select "service"
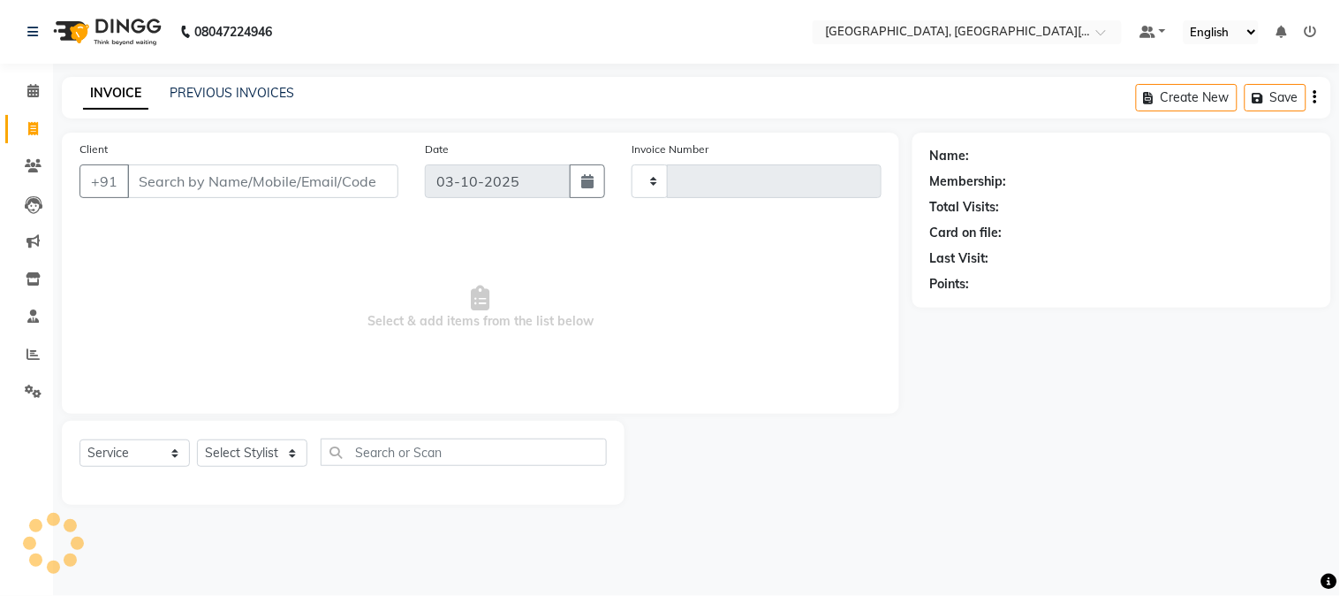
click at [286, 190] on input "Client" at bounding box center [262, 181] width 271 height 34
type input "9631836060"
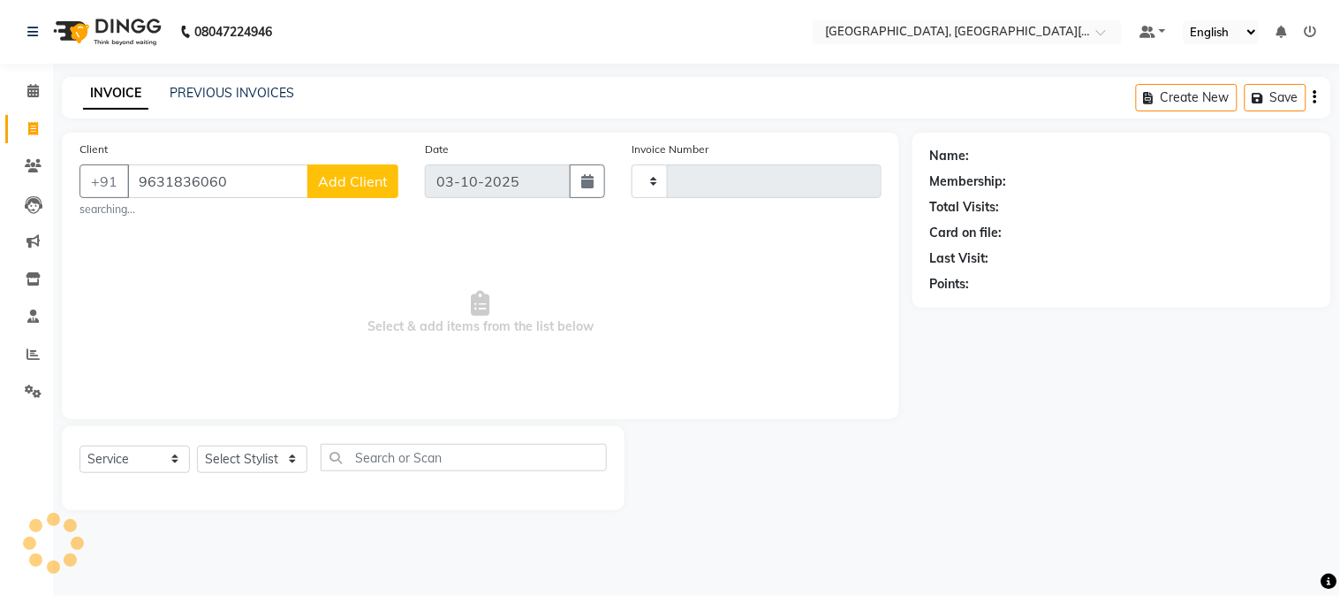
click at [383, 178] on span "Add Client" at bounding box center [353, 181] width 70 height 18
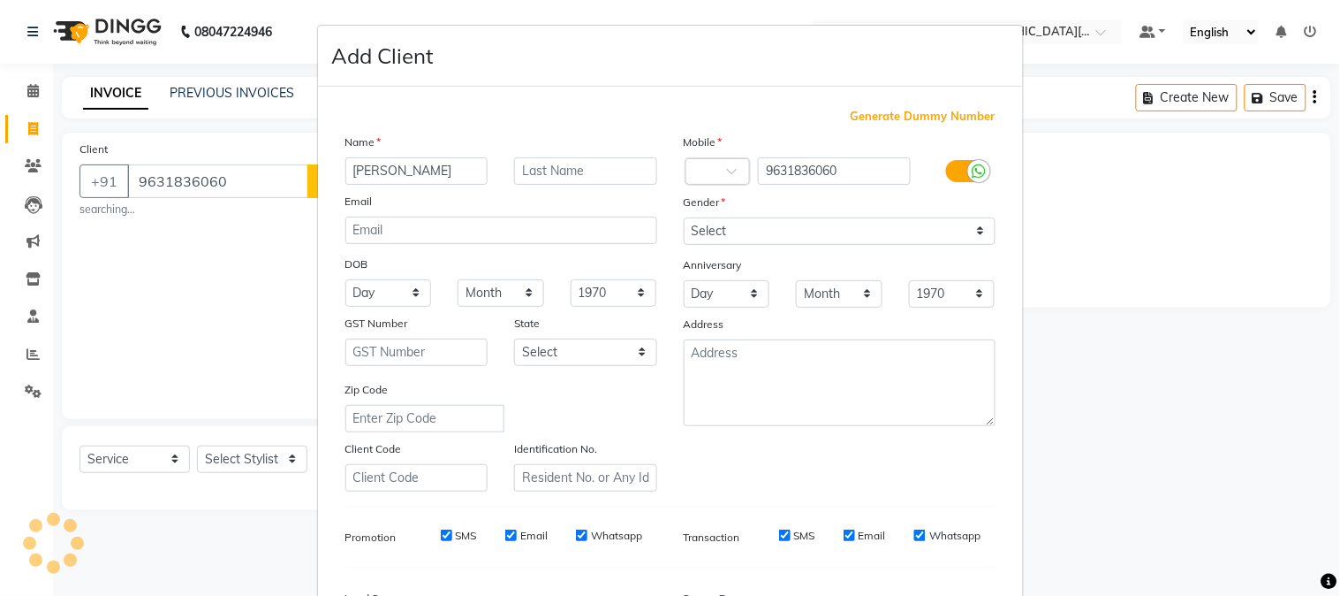
type input "[PERSON_NAME]"
click at [535, 164] on input "text" at bounding box center [585, 170] width 143 height 27
type input "dwivedi"
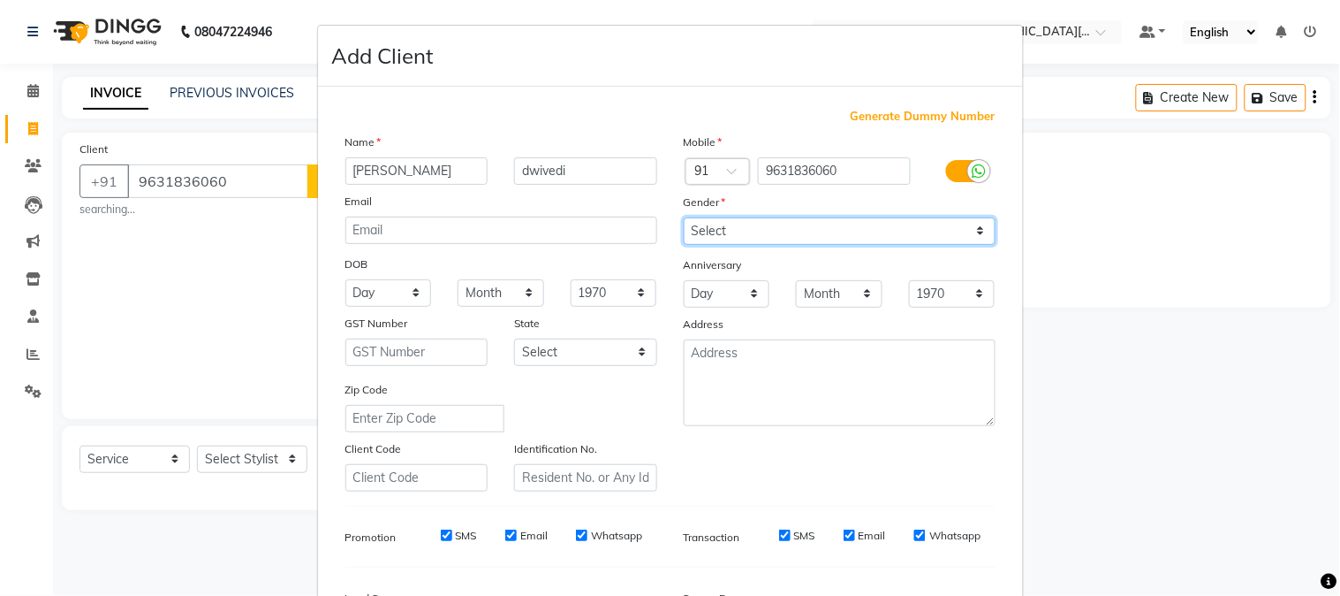
click at [733, 228] on select "Select [DEMOGRAPHIC_DATA] [DEMOGRAPHIC_DATA] Other Prefer Not To Say" at bounding box center [840, 230] width 312 height 27
select select "[DEMOGRAPHIC_DATA]"
click at [684, 217] on select "Select [DEMOGRAPHIC_DATA] [DEMOGRAPHIC_DATA] Other Prefer Not To Say" at bounding box center [840, 230] width 312 height 27
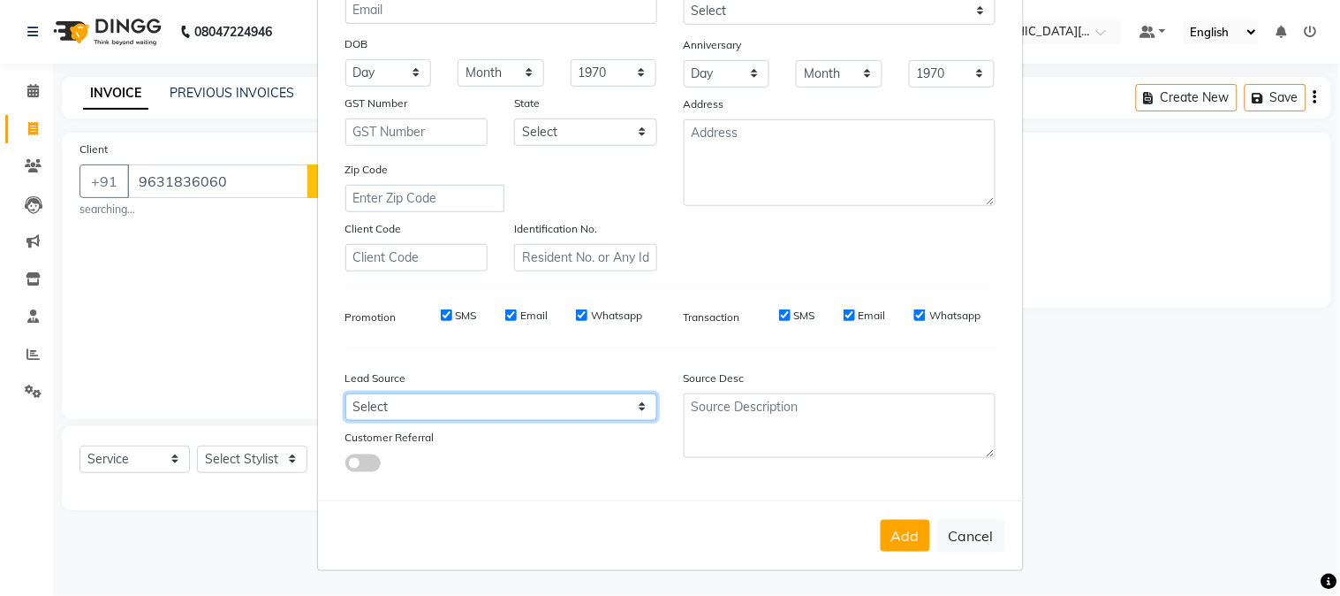
click at [504, 416] on select "Select" at bounding box center [501, 406] width 312 height 27
click at [626, 410] on select "Select" at bounding box center [501, 406] width 312 height 27
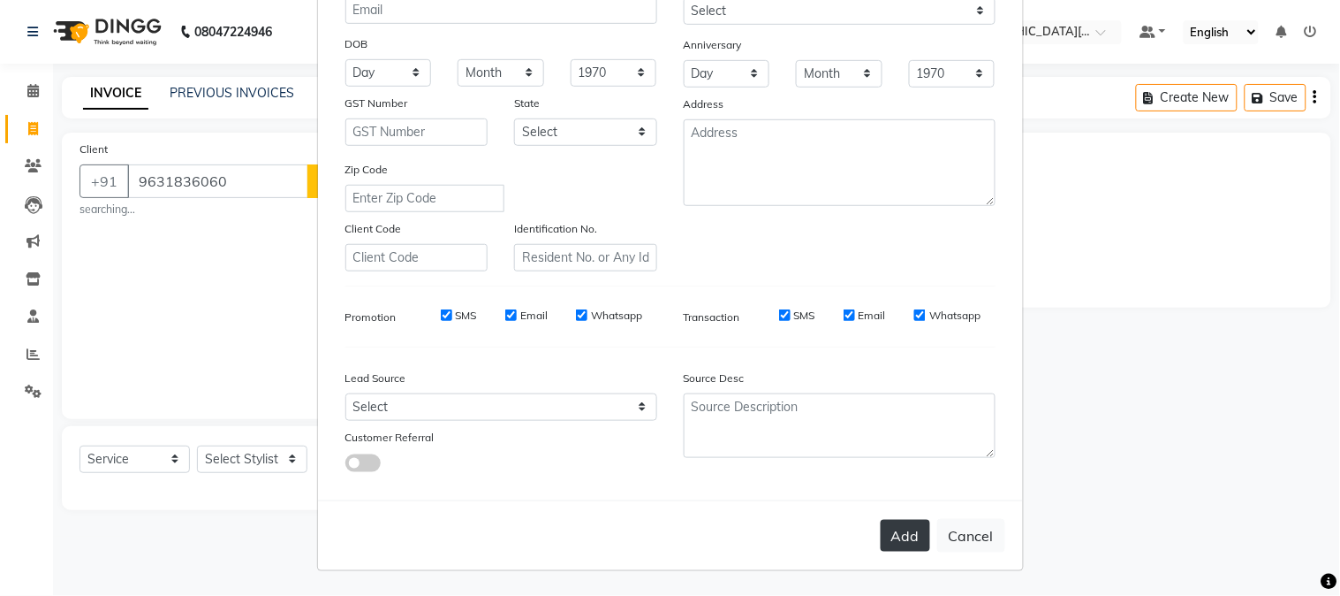
click at [901, 539] on button "Add" at bounding box center [905, 536] width 49 height 32
select select
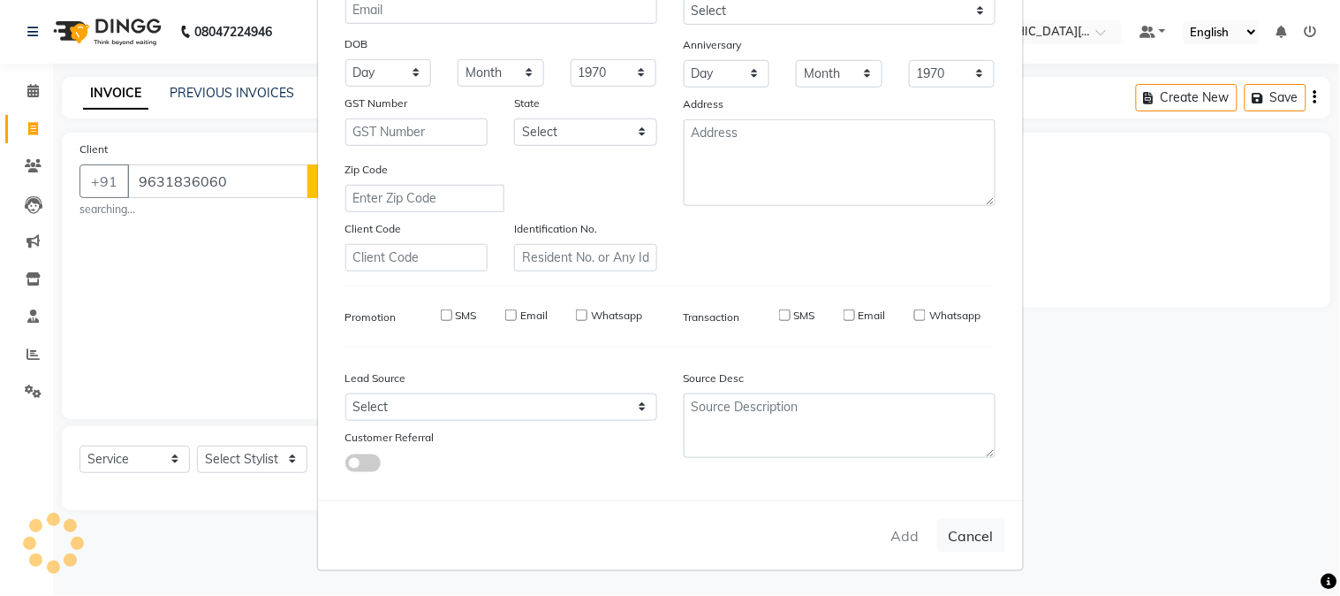
select select
checkbox input "false"
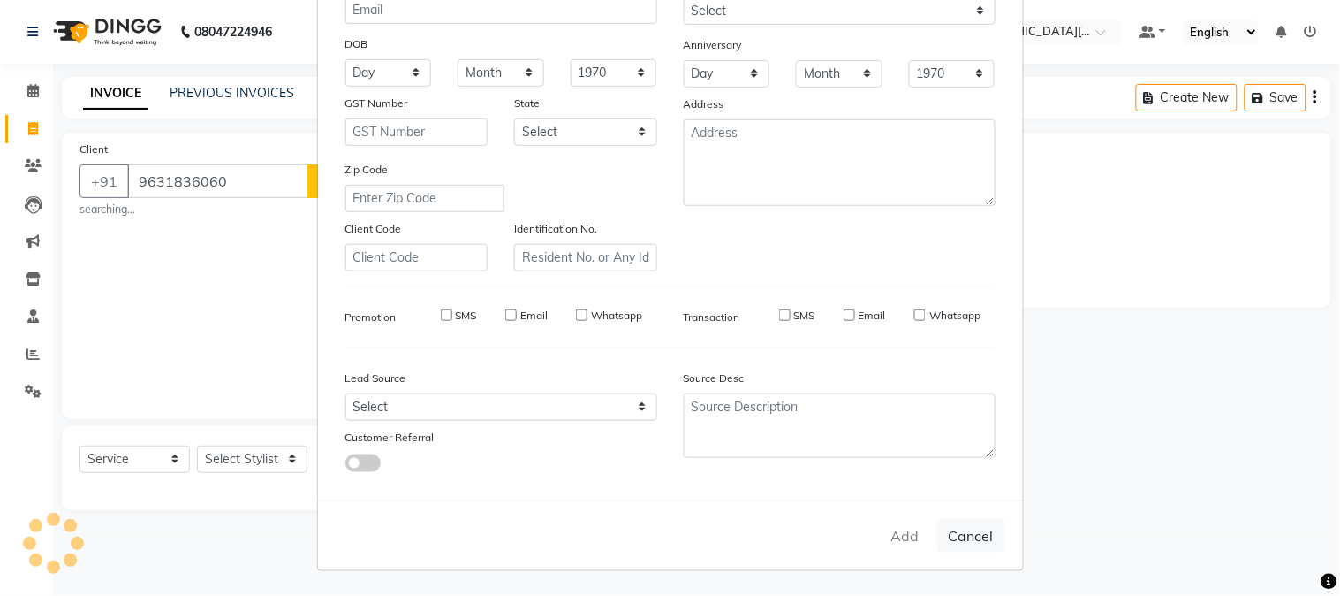
checkbox input "false"
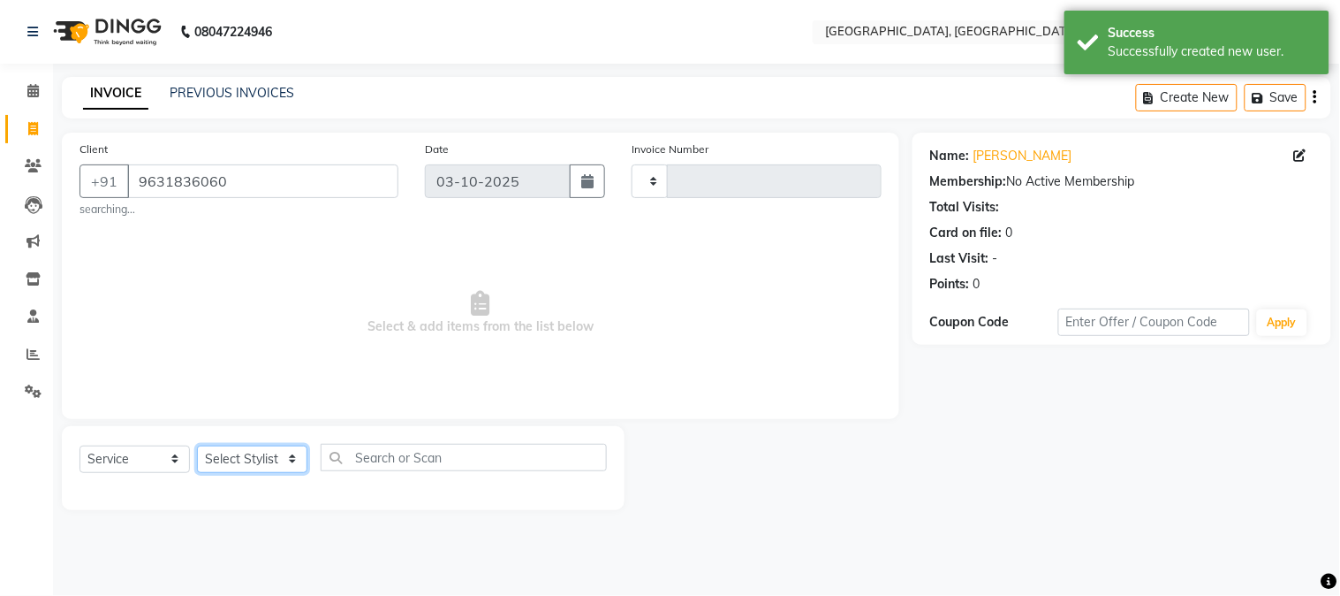
click at [263, 462] on select "Select Stylist" at bounding box center [252, 458] width 110 height 27
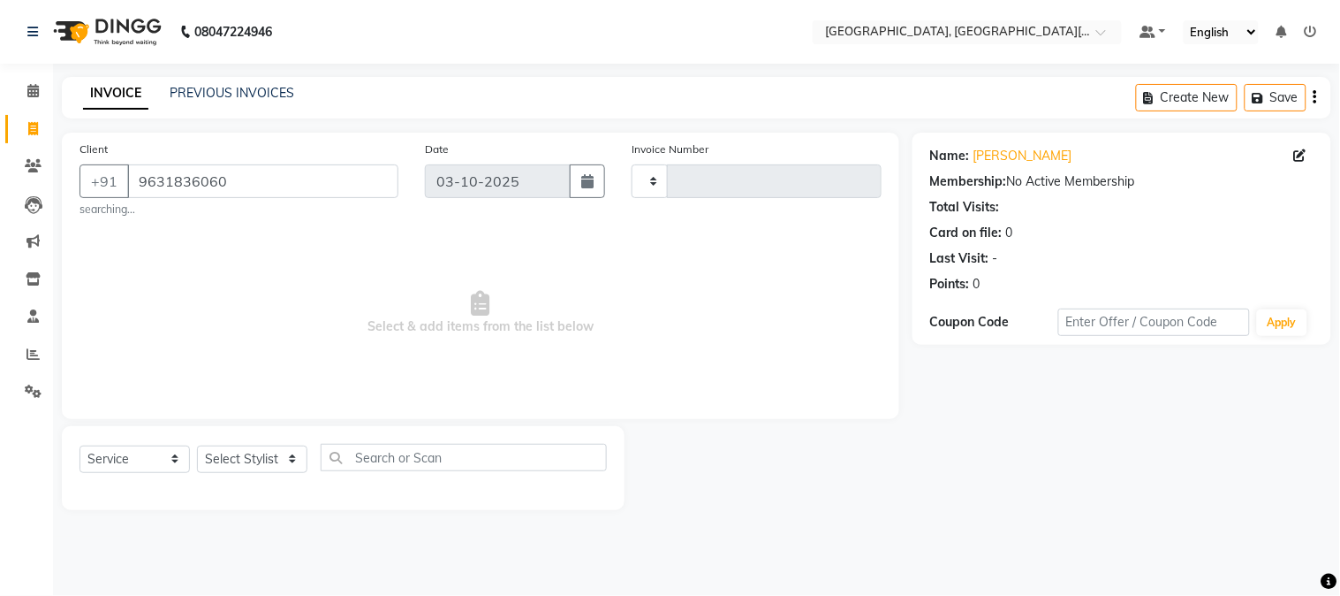
drag, startPoint x: 260, startPoint y: 437, endPoint x: 248, endPoint y: 456, distance: 21.8
click at [248, 456] on div "Select Service Product Membership Package Voucher Prepaid Gift Card Select Styl…" at bounding box center [343, 468] width 563 height 84
click at [248, 456] on select "Select Stylist" at bounding box center [252, 458] width 110 height 27
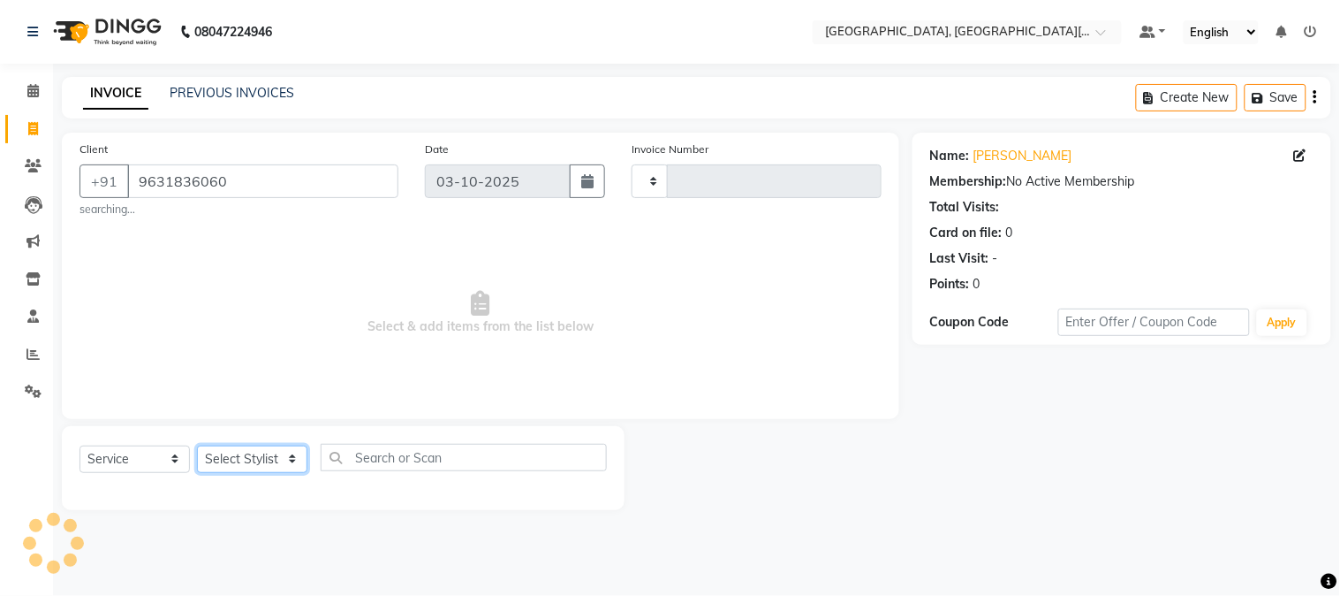
click at [248, 456] on select "Select Stylist" at bounding box center [252, 458] width 110 height 27
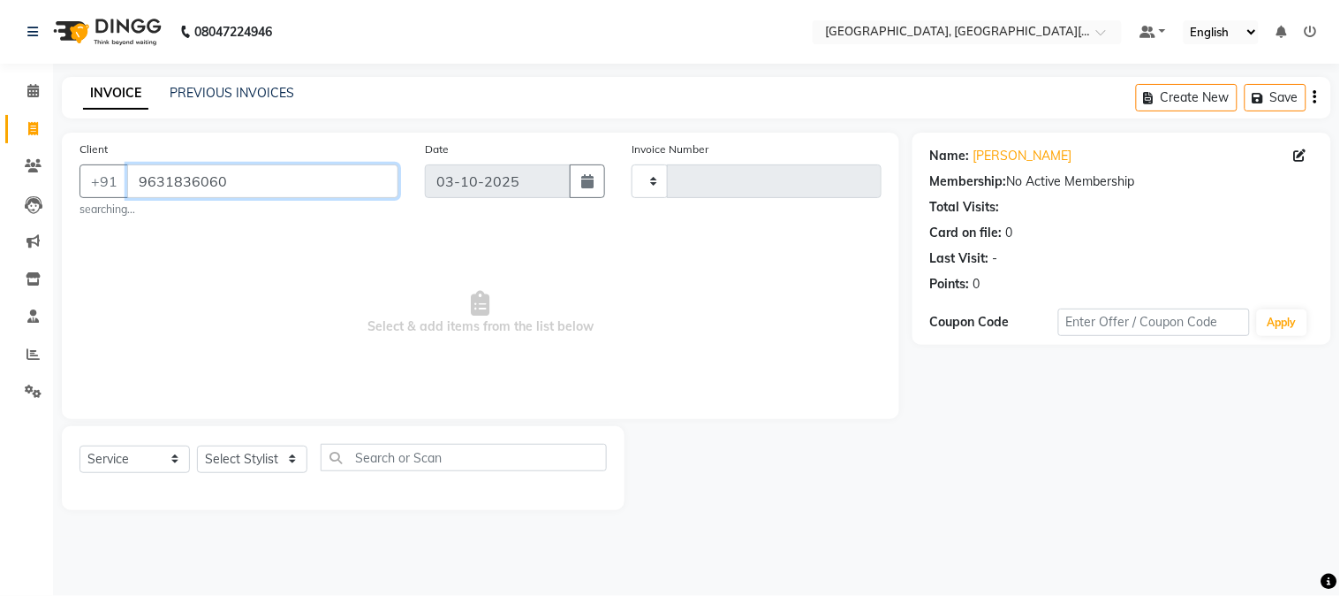
click at [276, 177] on input "9631836060" at bounding box center [262, 181] width 271 height 34
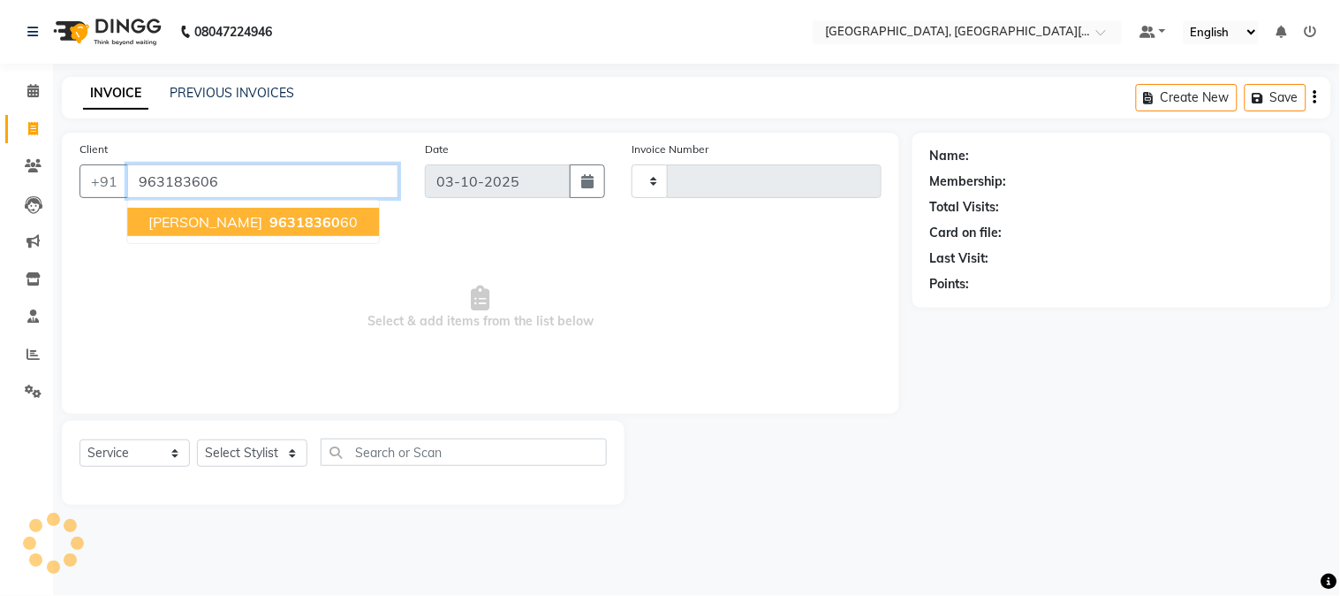
type input "9631836060"
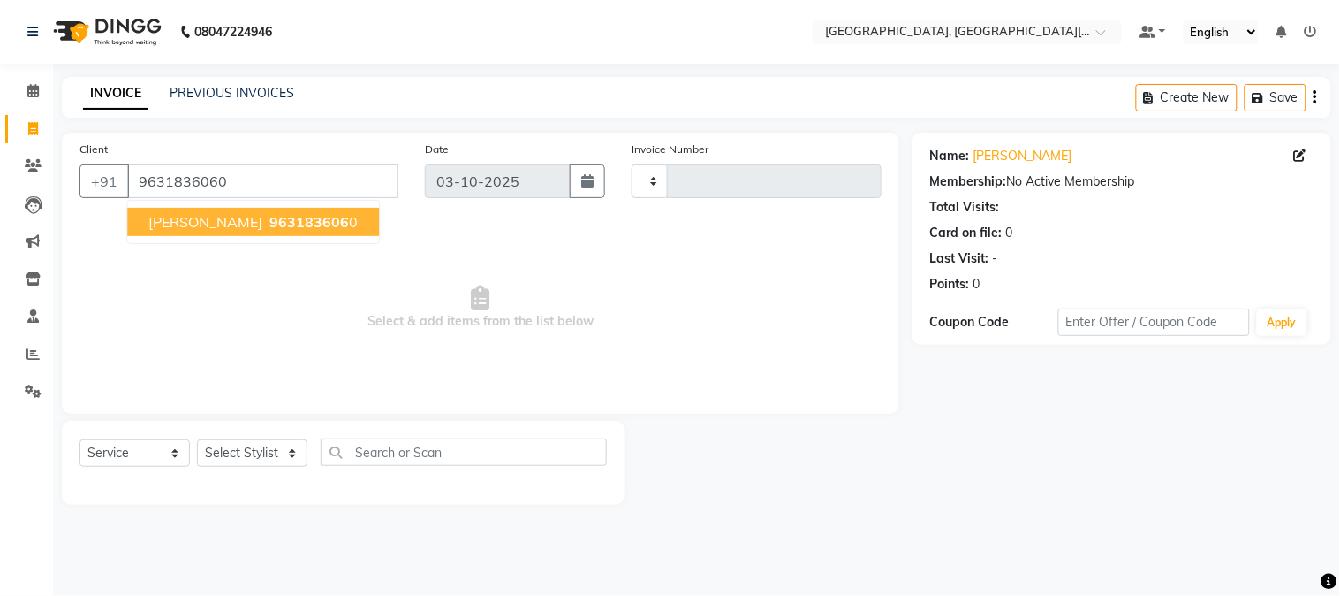
click at [232, 219] on span "[PERSON_NAME]" at bounding box center [205, 222] width 114 height 18
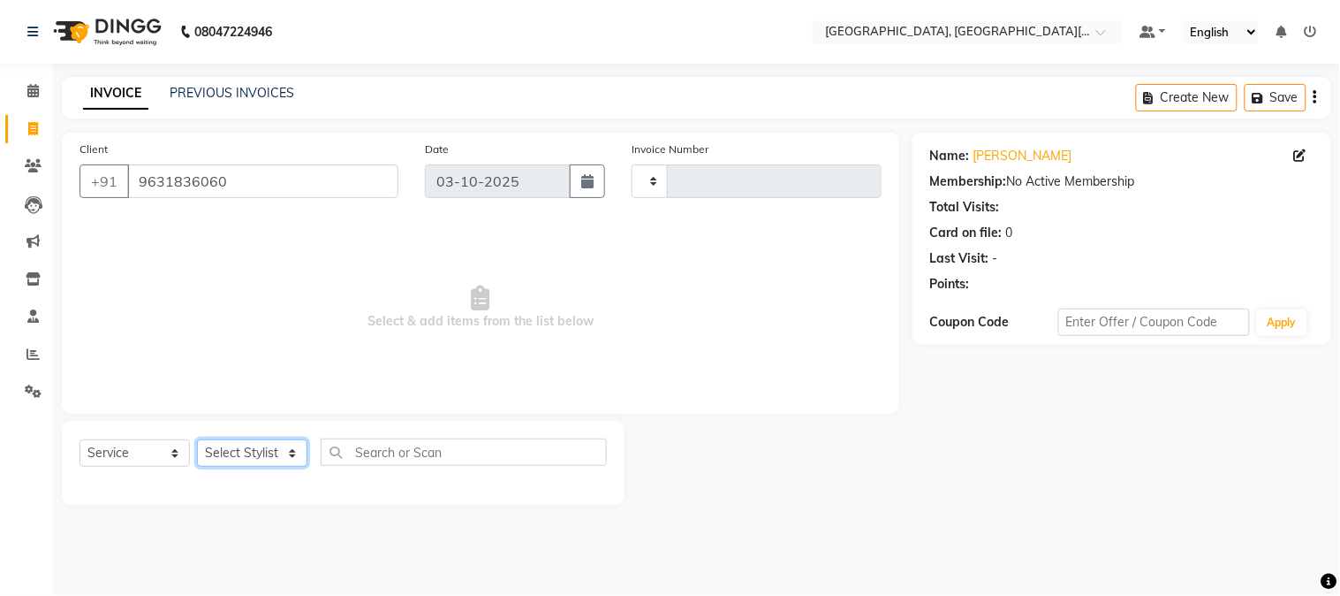
click at [228, 459] on select "Select Stylist" at bounding box center [252, 452] width 110 height 27
click at [259, 453] on select "Select Stylist" at bounding box center [252, 452] width 110 height 27
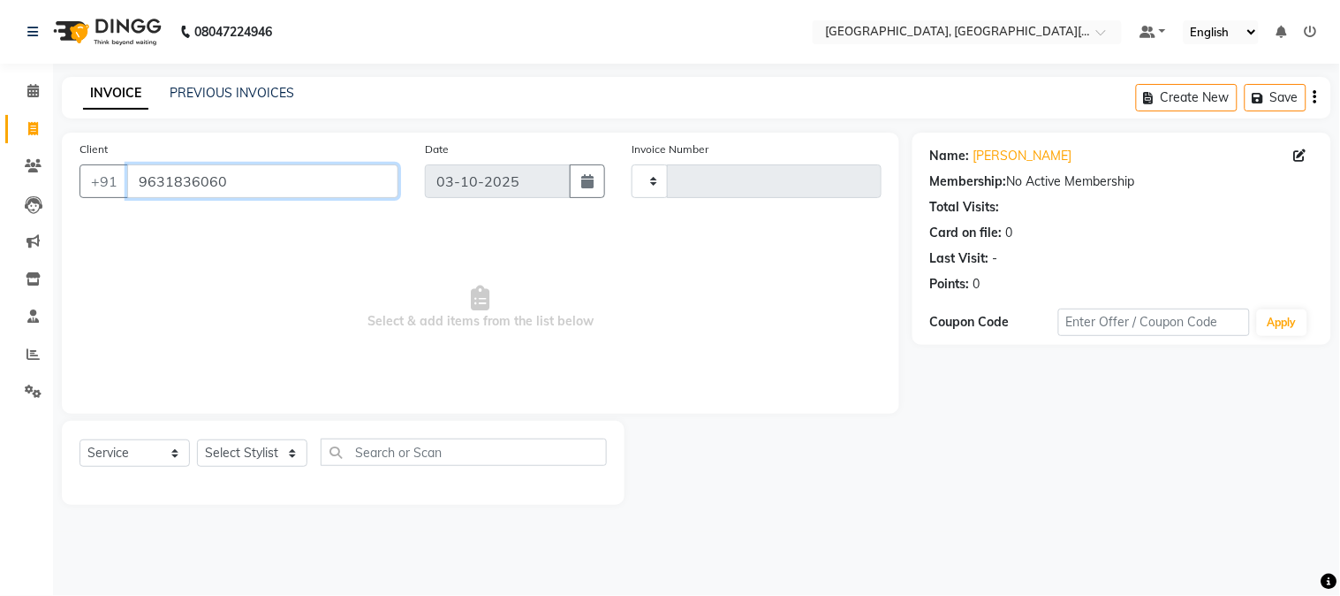
click at [275, 180] on input "9631836060" at bounding box center [262, 181] width 271 height 34
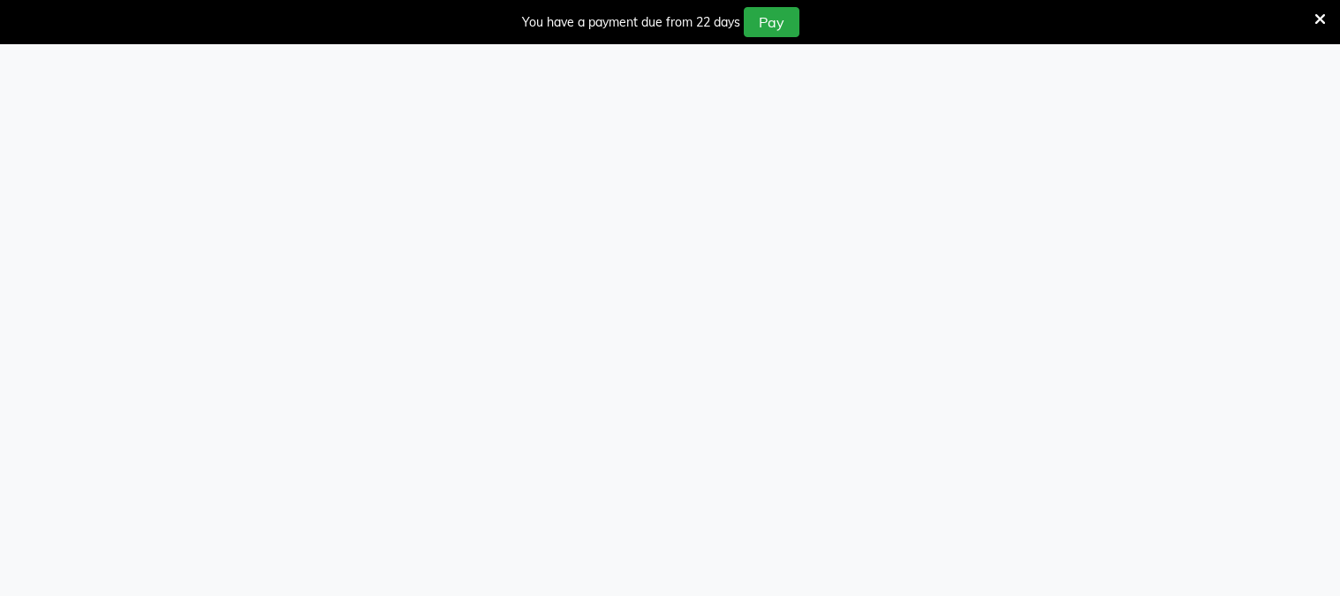
select select "4884"
select select "service"
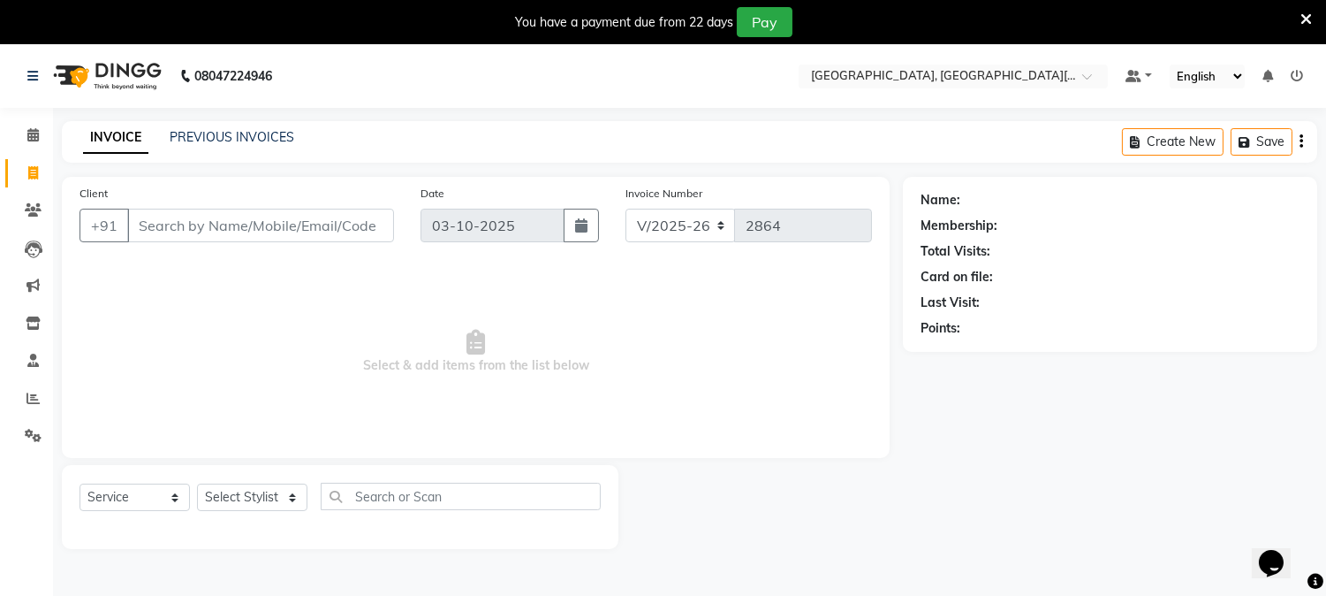
click at [151, 235] on input "Client" at bounding box center [260, 226] width 267 height 34
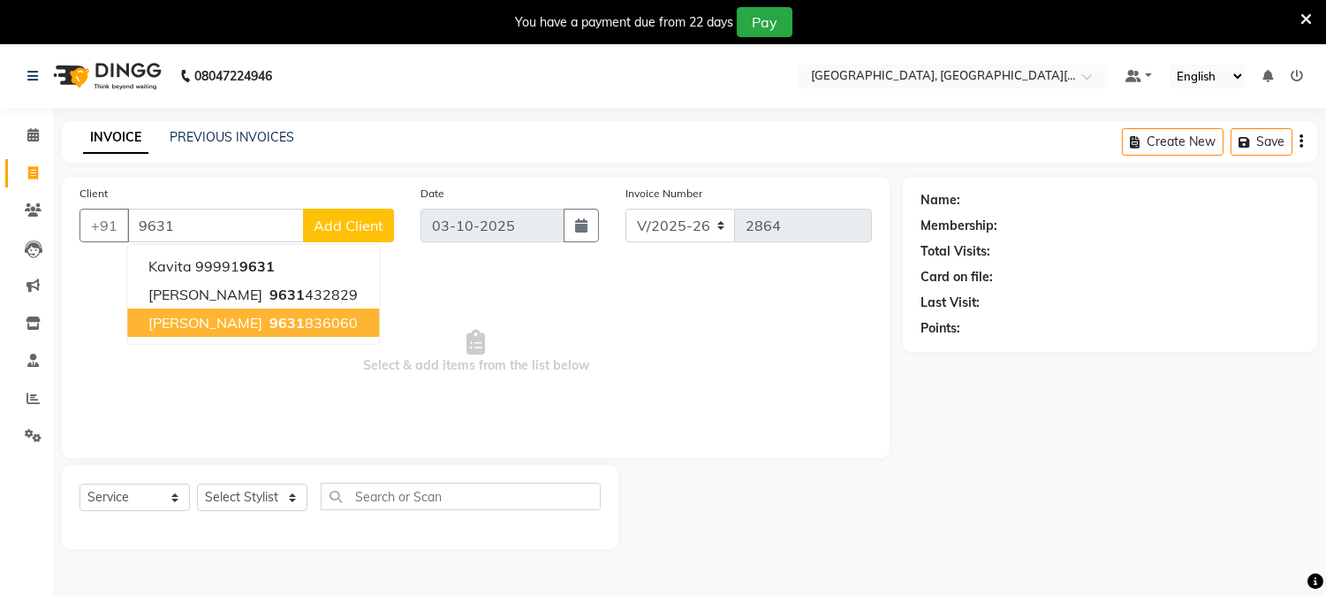
click at [203, 318] on span "[PERSON_NAME]" at bounding box center [205, 323] width 114 height 18
type input "9631836060"
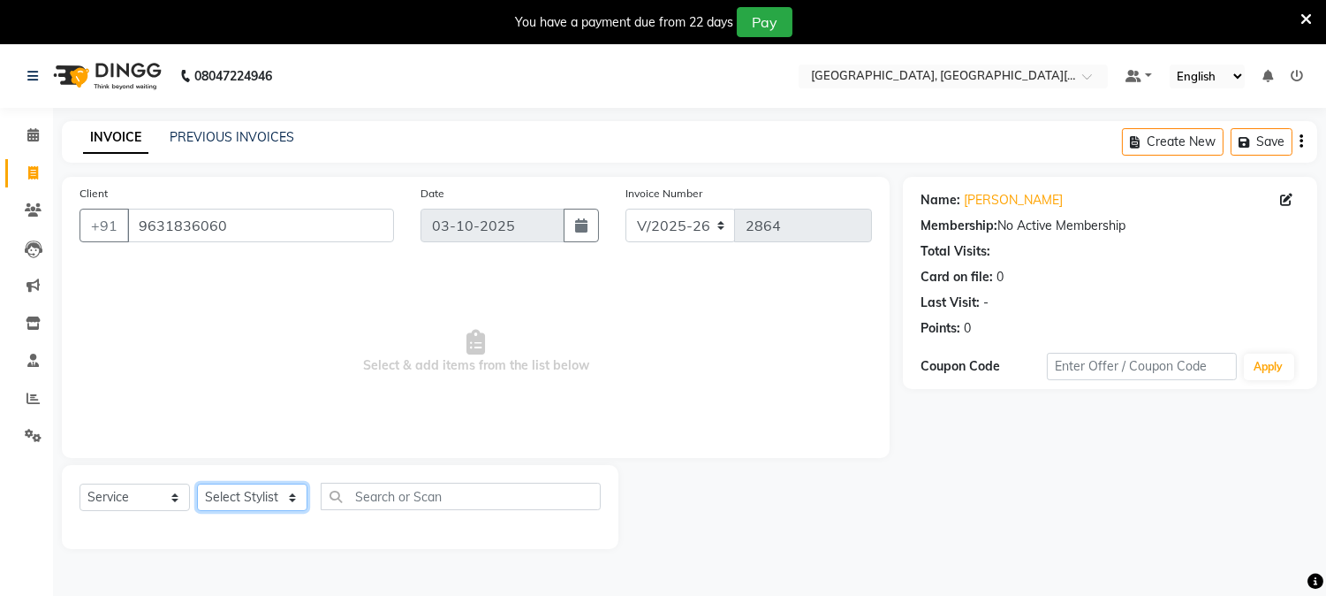
click at [275, 502] on select "Select Stylist [PERSON_NAME] [PERSON_NAME] GAURAV gulshan [PERSON_NAME] Manager…" at bounding box center [252, 496] width 110 height 27
select select "36851"
click at [197, 484] on select "Select Stylist [PERSON_NAME] [PERSON_NAME] GAURAV gulshan [PERSON_NAME] Manager…" at bounding box center [252, 496] width 110 height 27
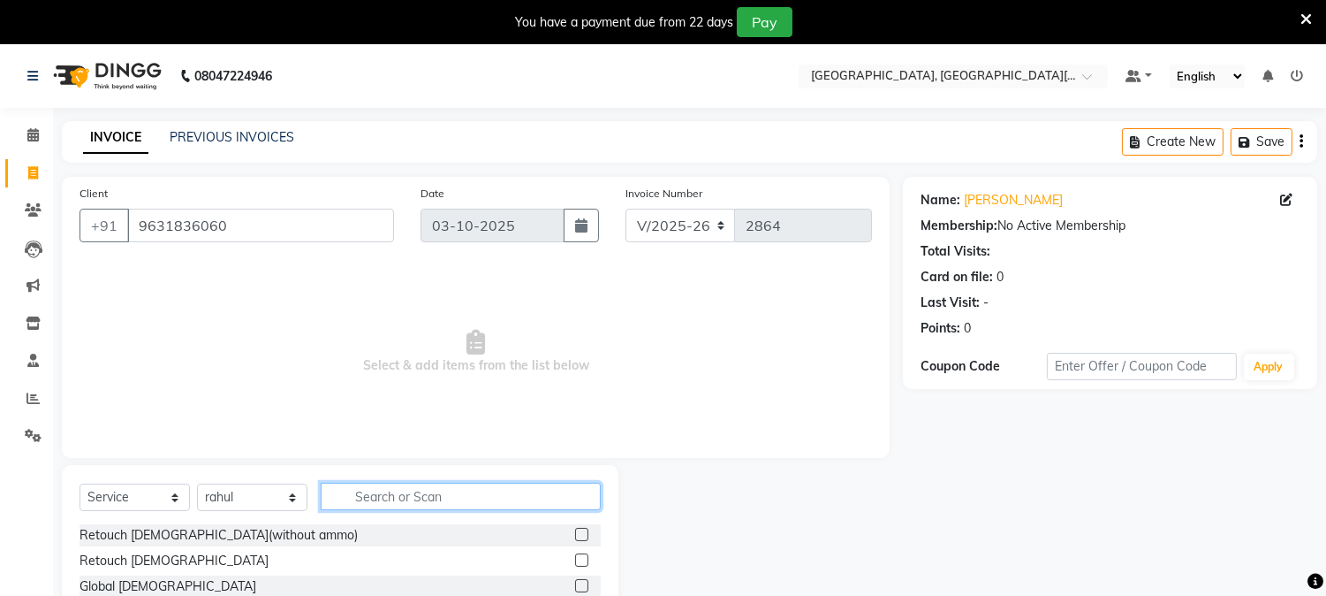
click at [421, 504] on input "text" at bounding box center [461, 495] width 280 height 27
type input "men"
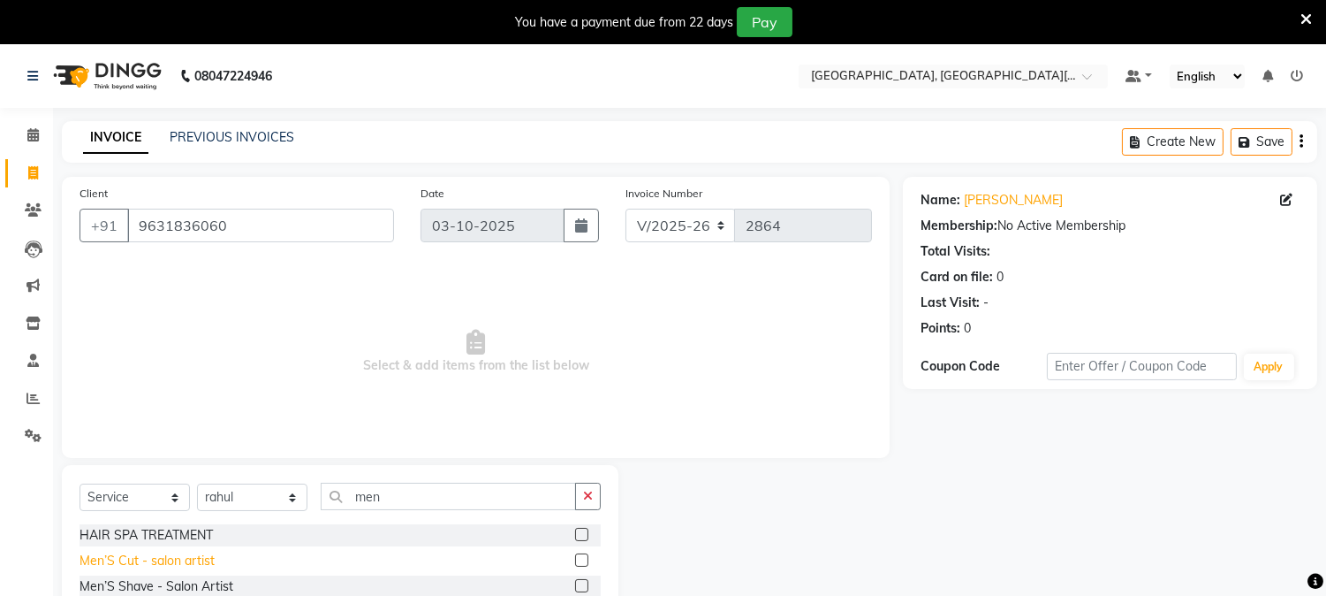
click at [157, 551] on div "Men’S Cut - salon artist" at bounding box center [147, 560] width 135 height 19
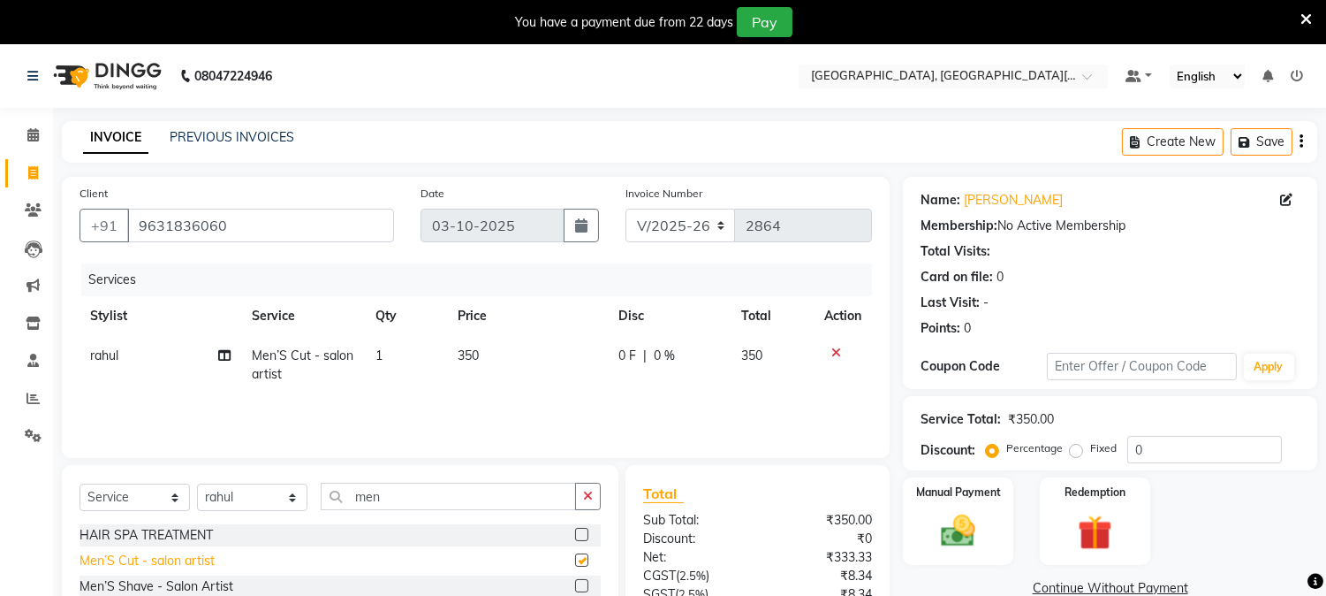
checkbox input "false"
click at [584, 496] on icon "button" at bounding box center [588, 496] width 10 height 12
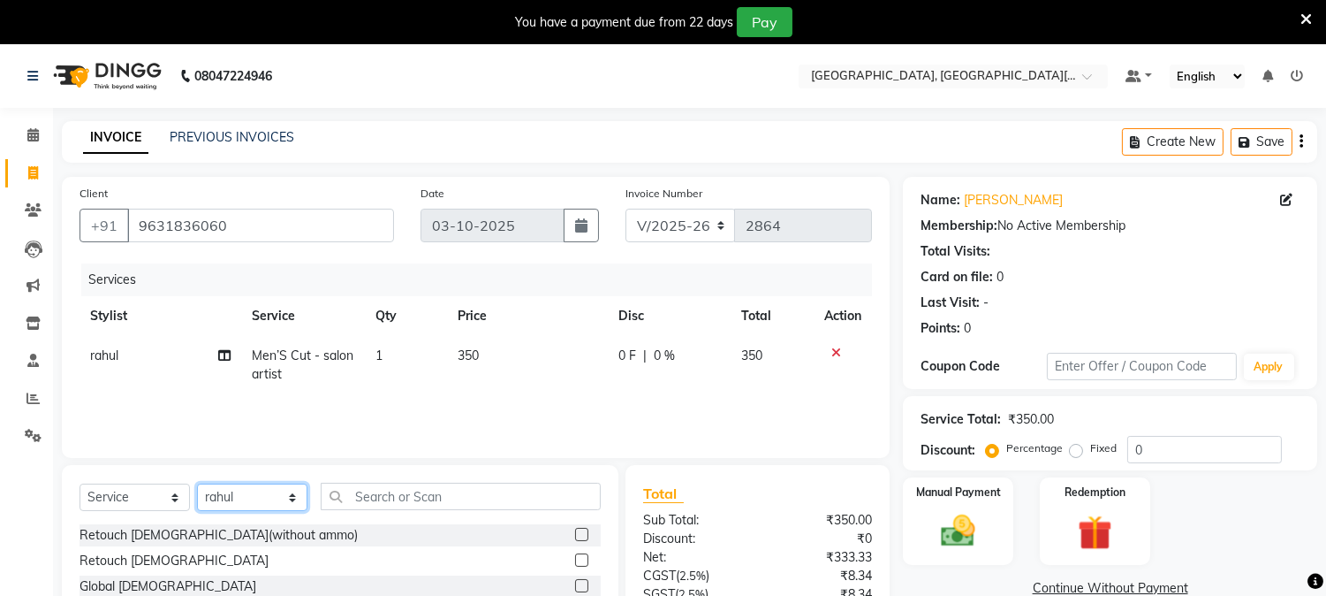
click at [277, 502] on select "Select Stylist [PERSON_NAME] [PERSON_NAME] GAURAV gulshan [PERSON_NAME] Manager…" at bounding box center [252, 496] width 110 height 27
select select "89451"
click at [197, 484] on select "Select Stylist [PERSON_NAME] [PERSON_NAME] GAURAV gulshan [PERSON_NAME] Manager…" at bounding box center [252, 496] width 110 height 27
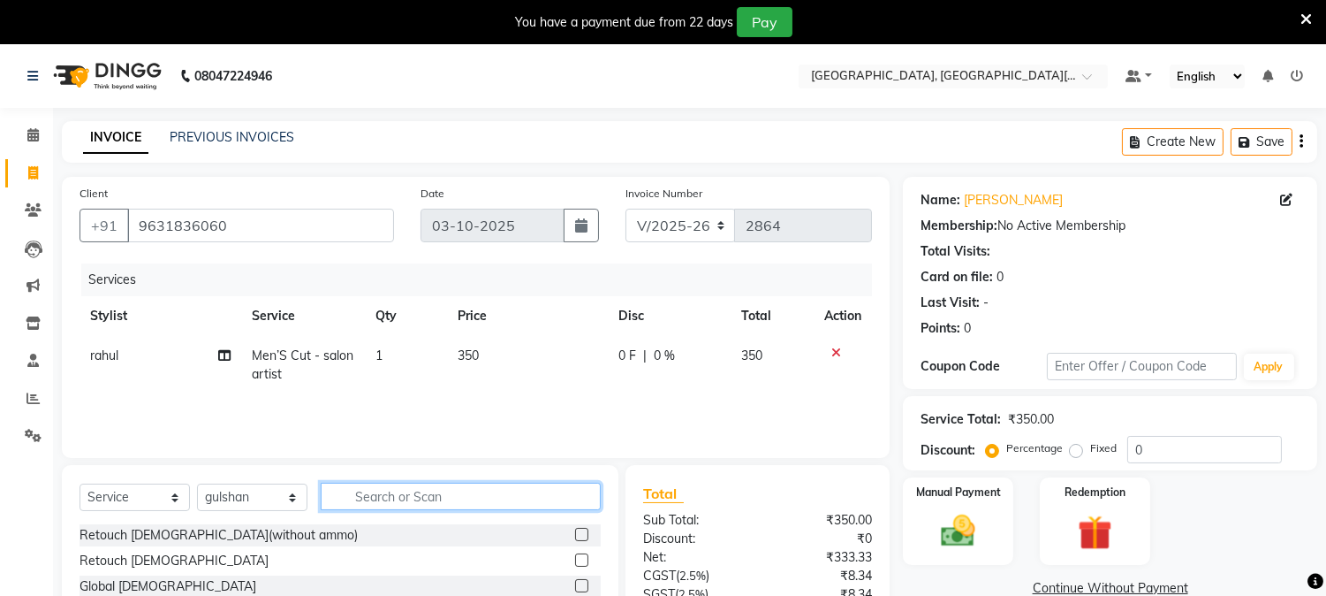
click at [386, 490] on input "text" at bounding box center [461, 495] width 280 height 27
type input "thre"
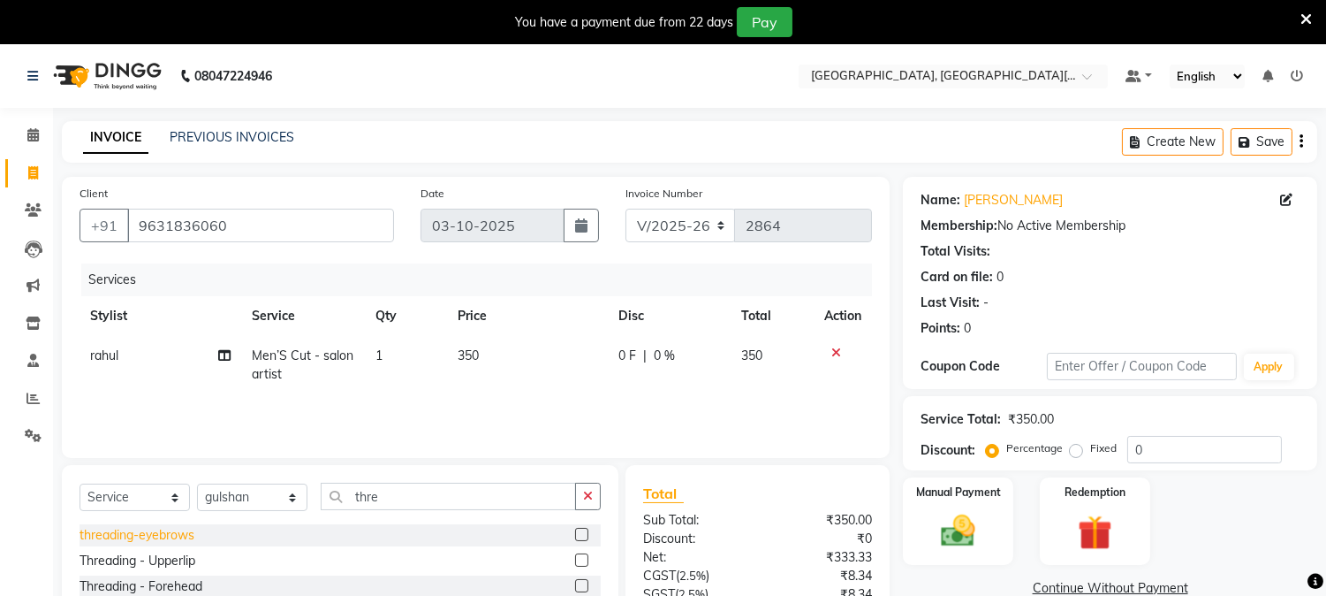
click at [161, 528] on div "threading-eyebrows" at bounding box center [137, 535] width 115 height 19
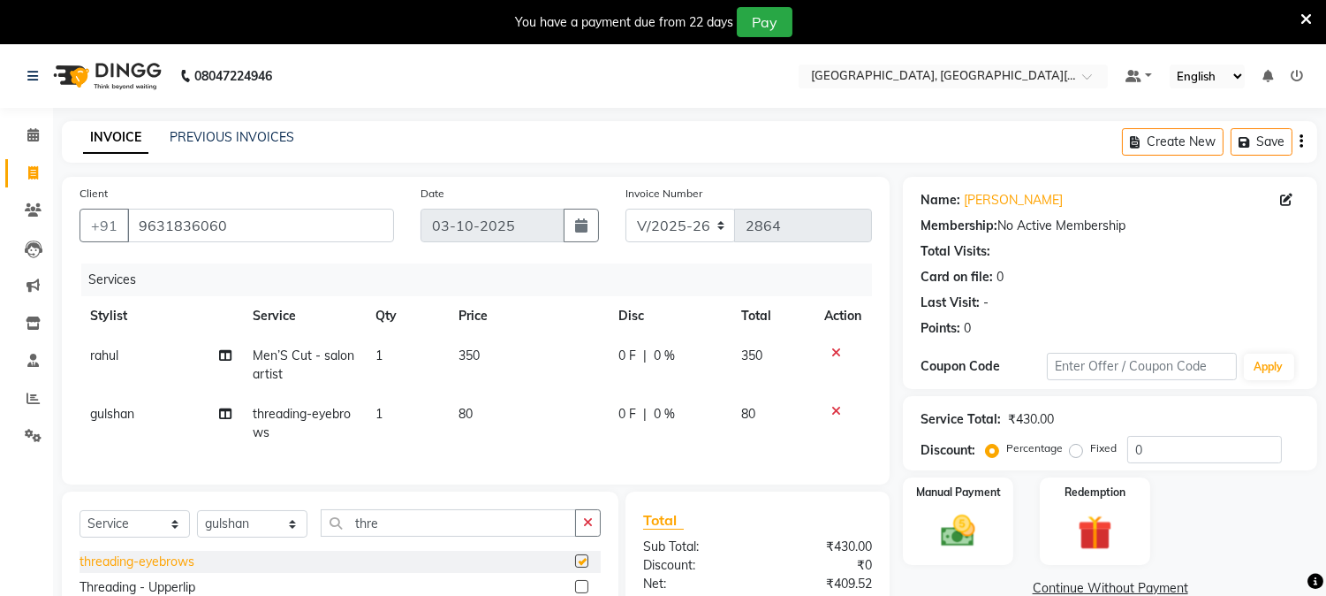
checkbox input "false"
click at [945, 515] on img at bounding box center [959, 532] width 58 height 42
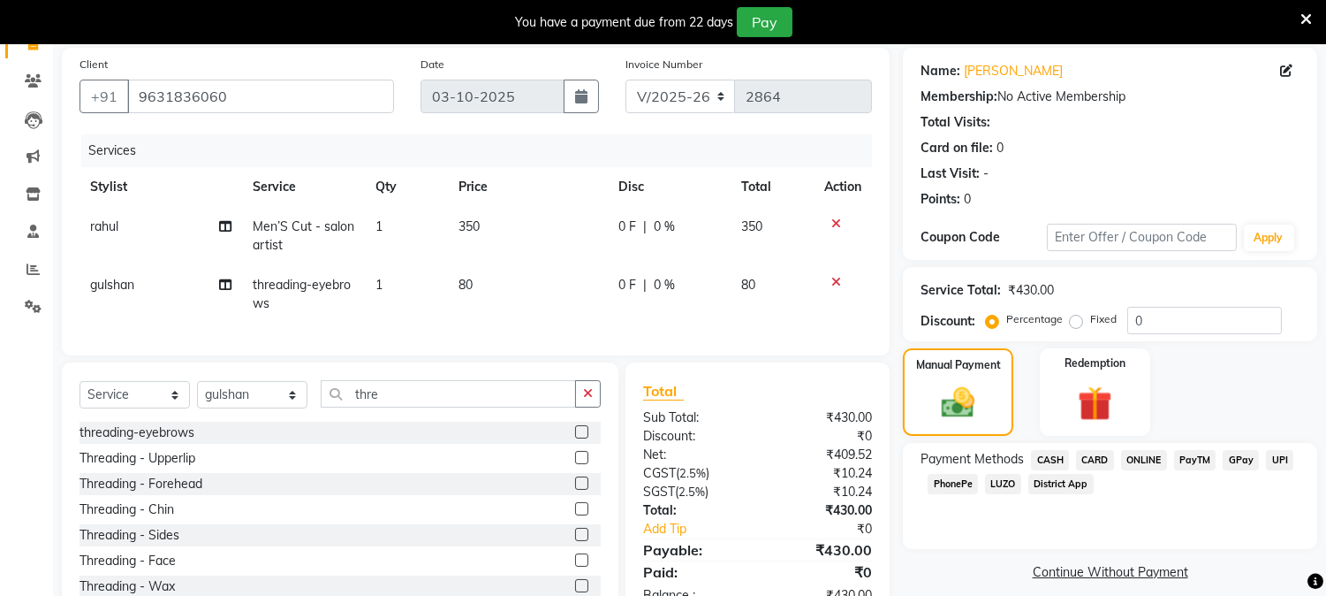
scroll to position [197, 0]
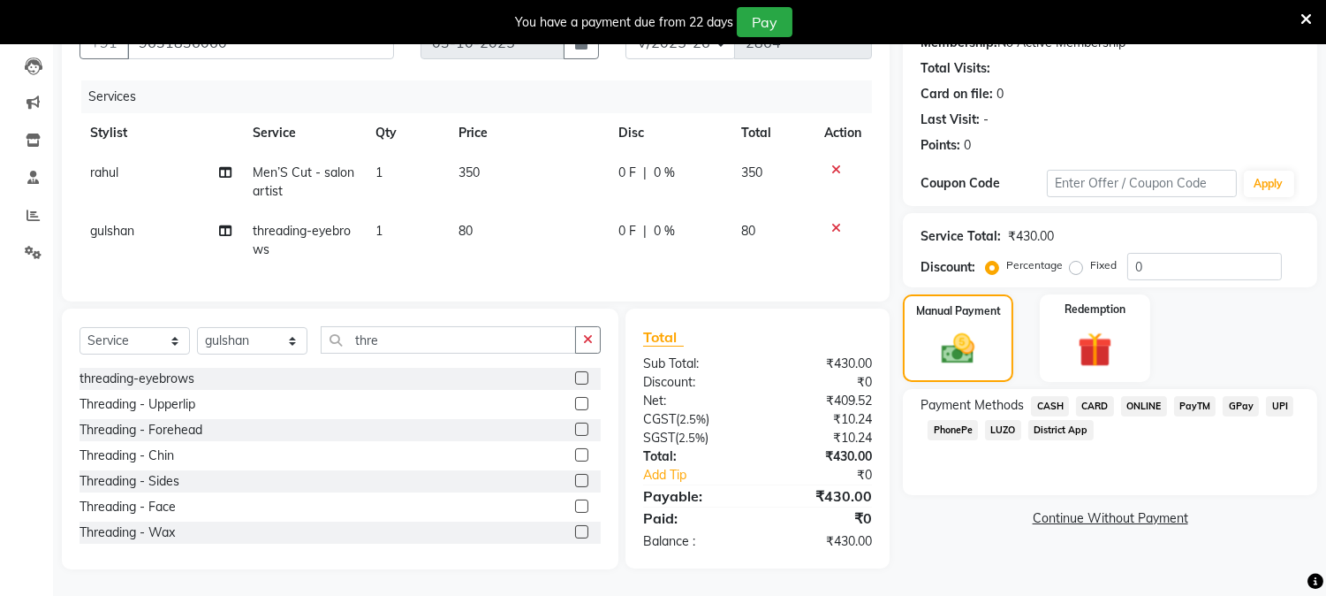
click at [1284, 396] on span "UPI" at bounding box center [1279, 406] width 27 height 20
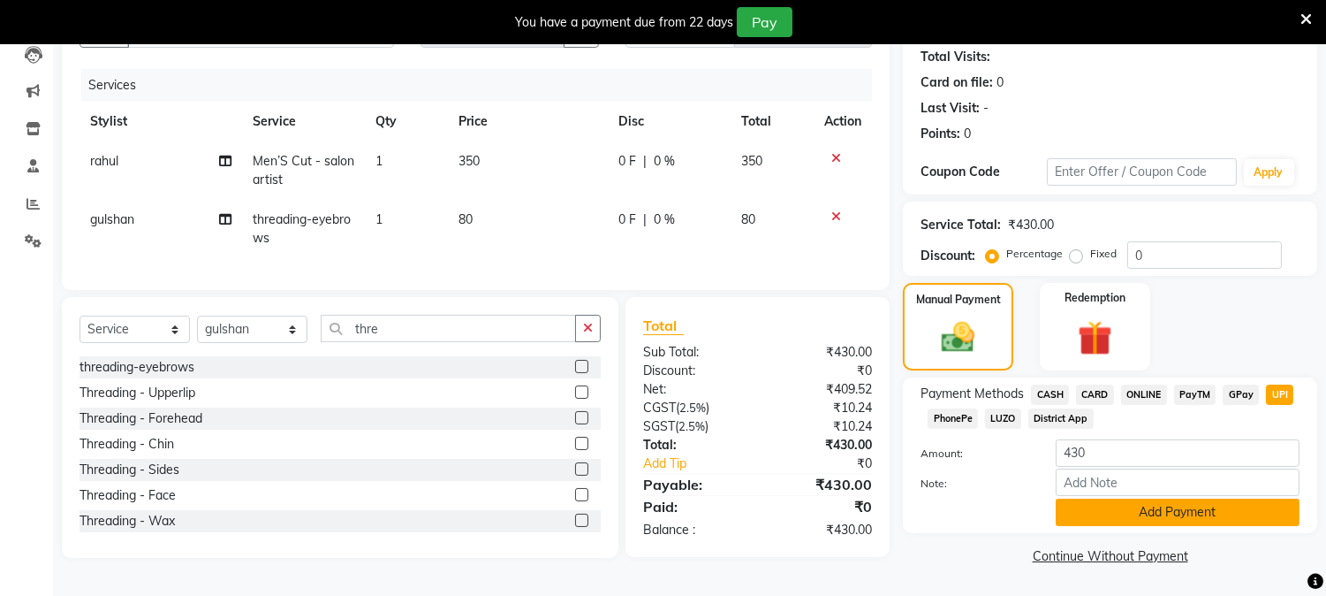
click at [1137, 512] on button "Add Payment" at bounding box center [1178, 511] width 244 height 27
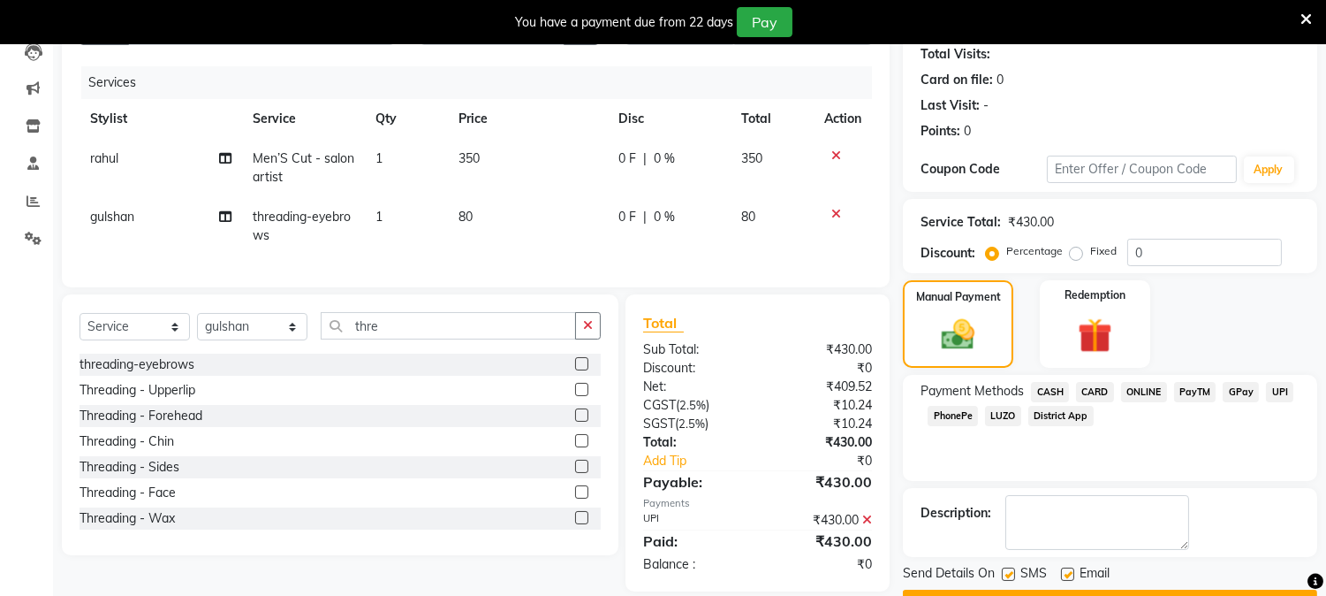
click at [1215, 590] on button "Checkout" at bounding box center [1110, 602] width 414 height 27
